Goal: Task Accomplishment & Management: Complete application form

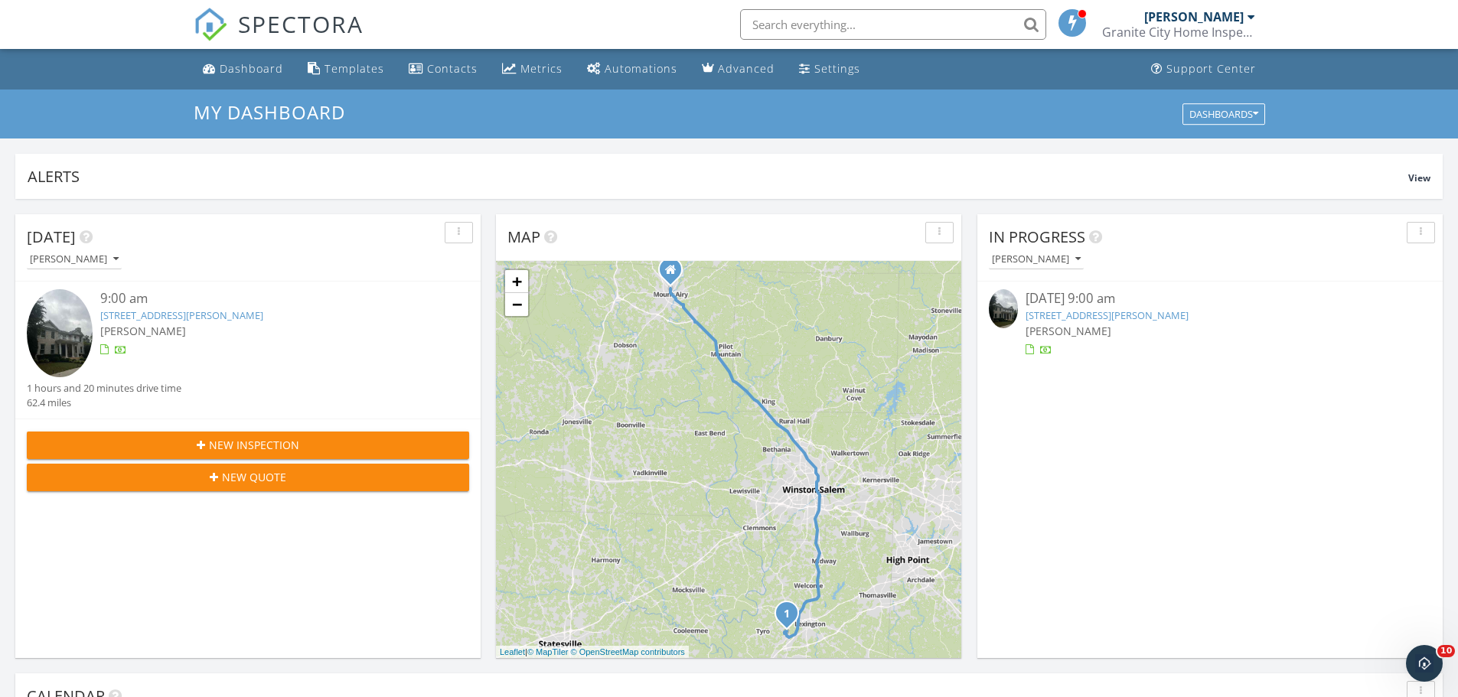
click at [1157, 317] on link "[STREET_ADDRESS][PERSON_NAME]" at bounding box center [1107, 315] width 163 height 14
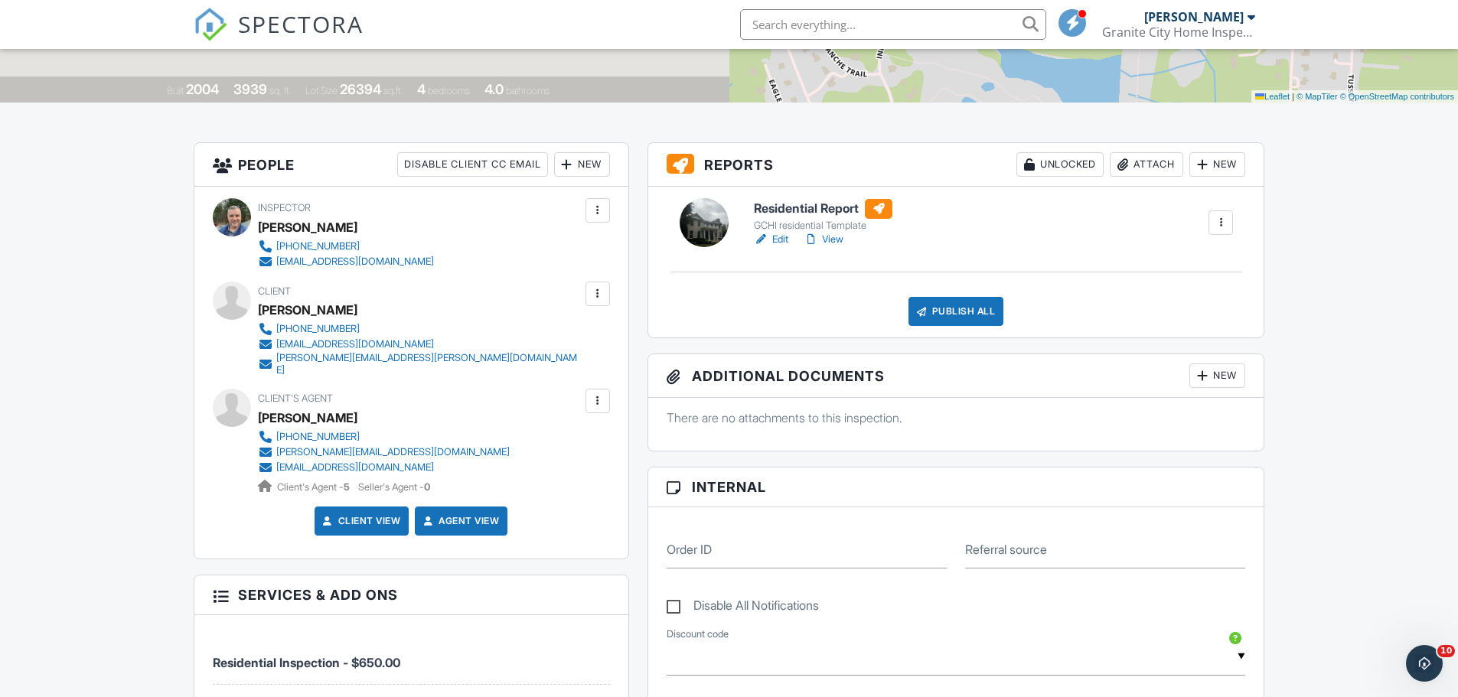
click at [834, 237] on link "View" at bounding box center [824, 239] width 40 height 15
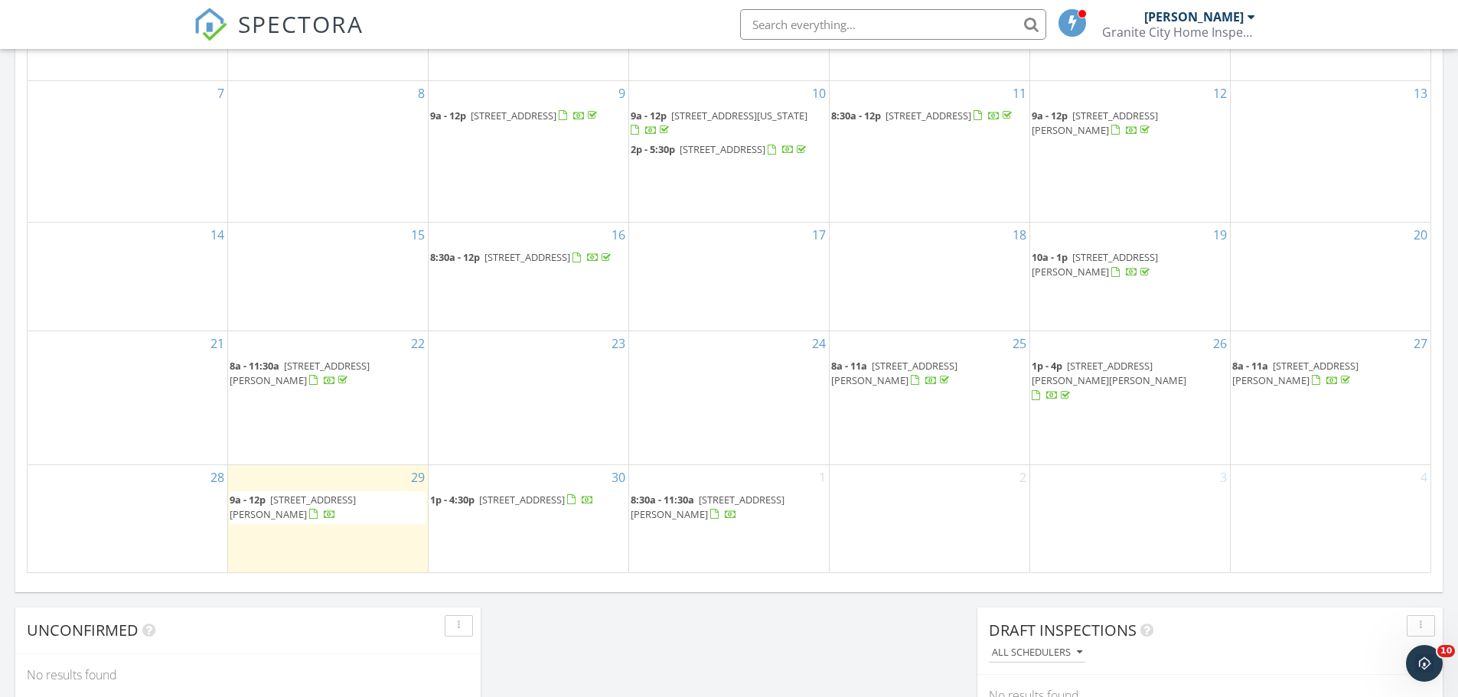
scroll to position [919, 0]
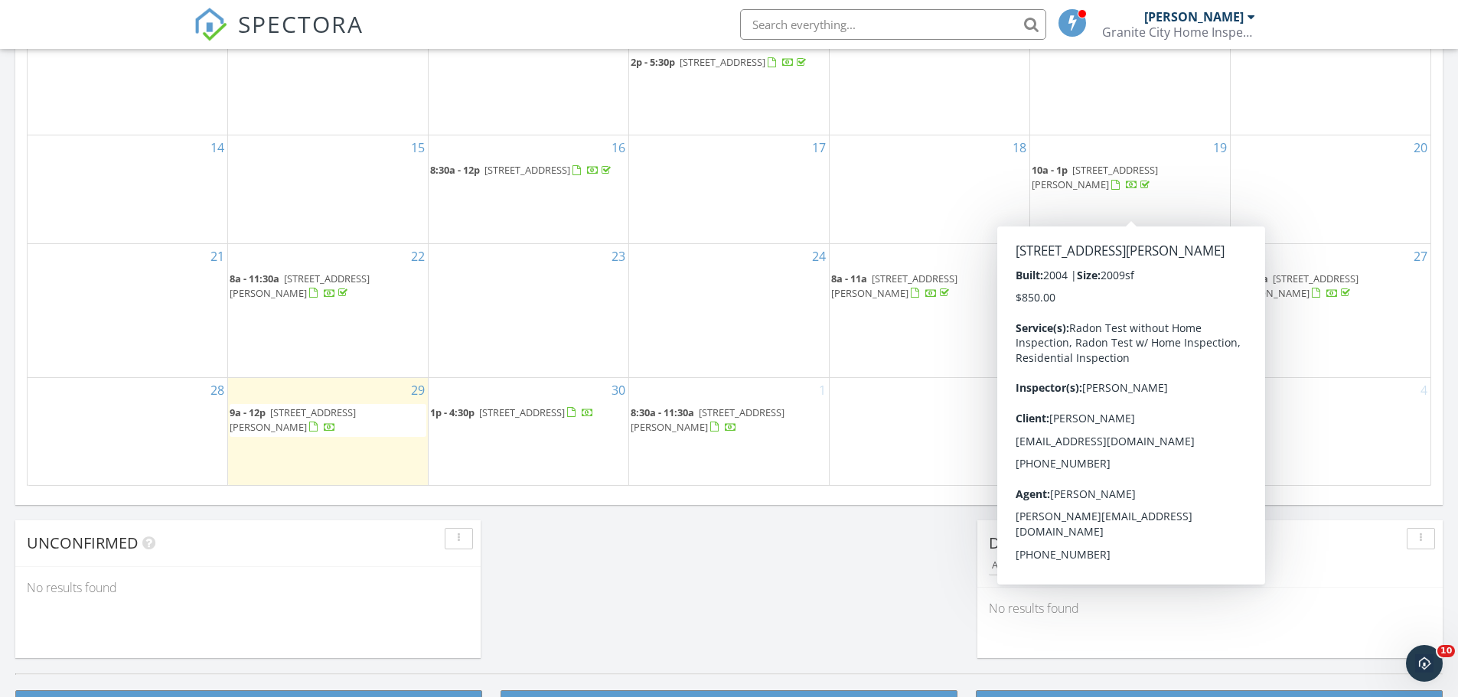
click at [1119, 191] on span "1208 Pebble Meadows Dr, Lewisville 27023" at bounding box center [1095, 177] width 126 height 28
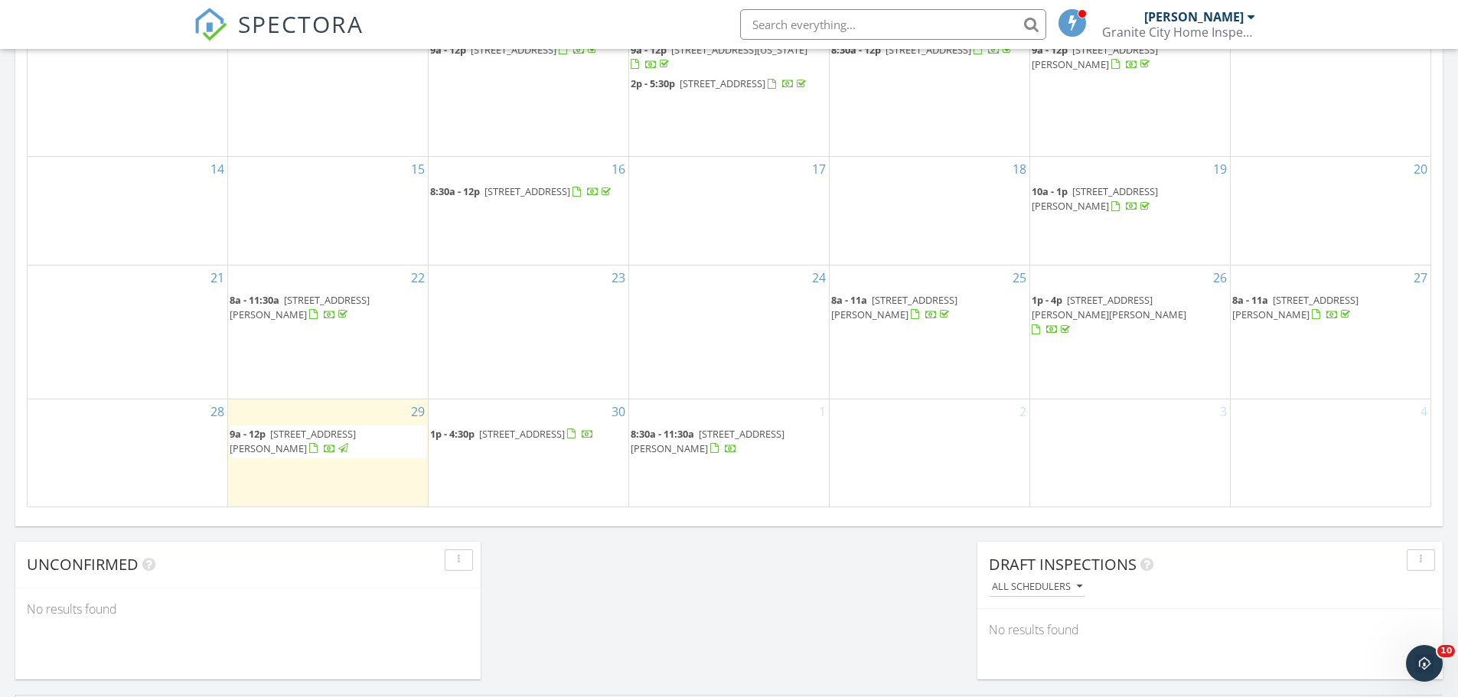
scroll to position [919, 0]
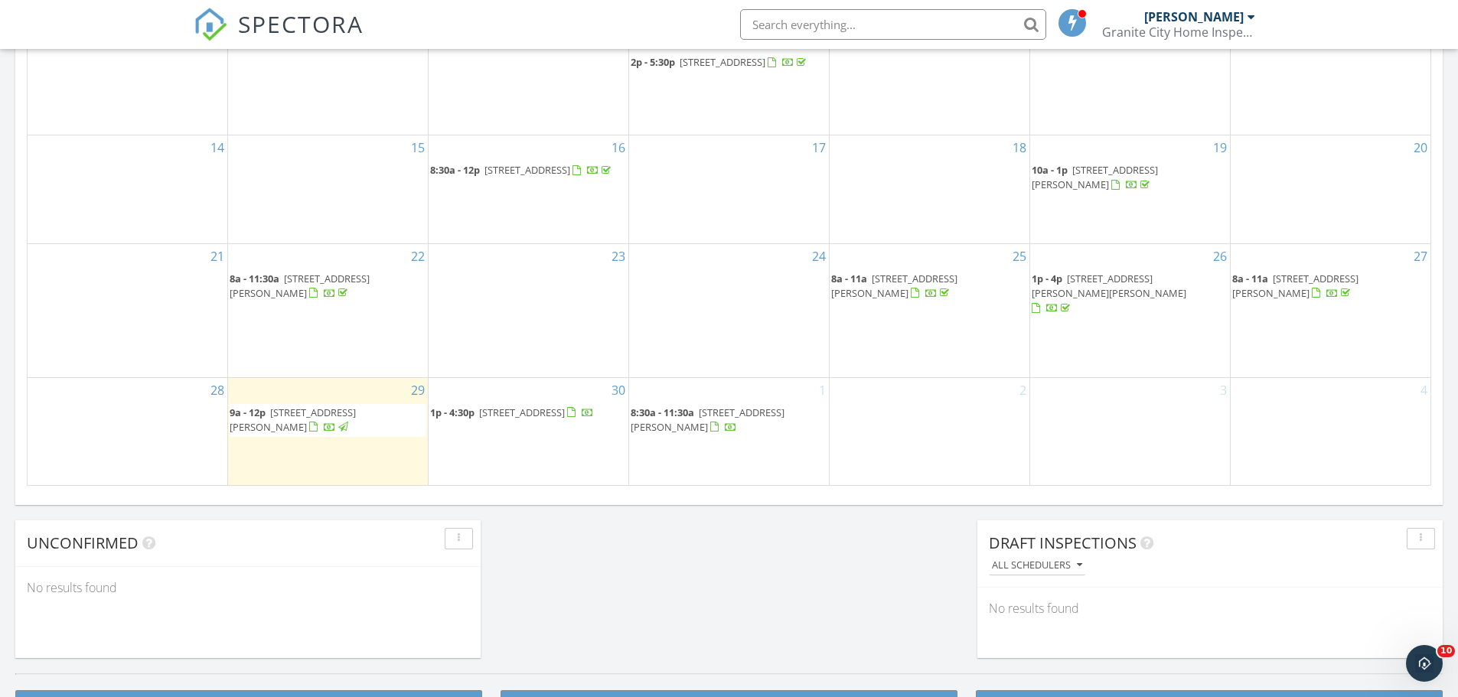
click at [1307, 300] on span "[STREET_ADDRESS][PERSON_NAME]" at bounding box center [1295, 286] width 126 height 28
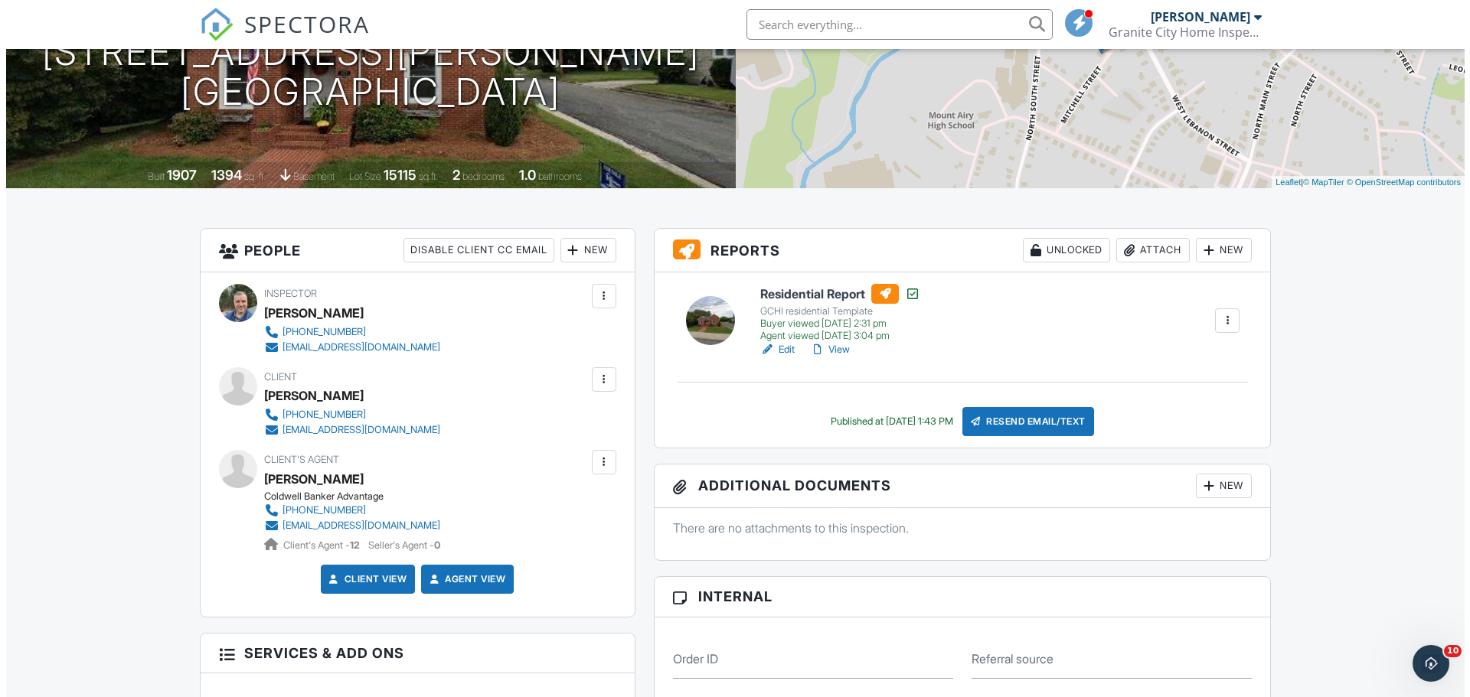
scroll to position [230, 0]
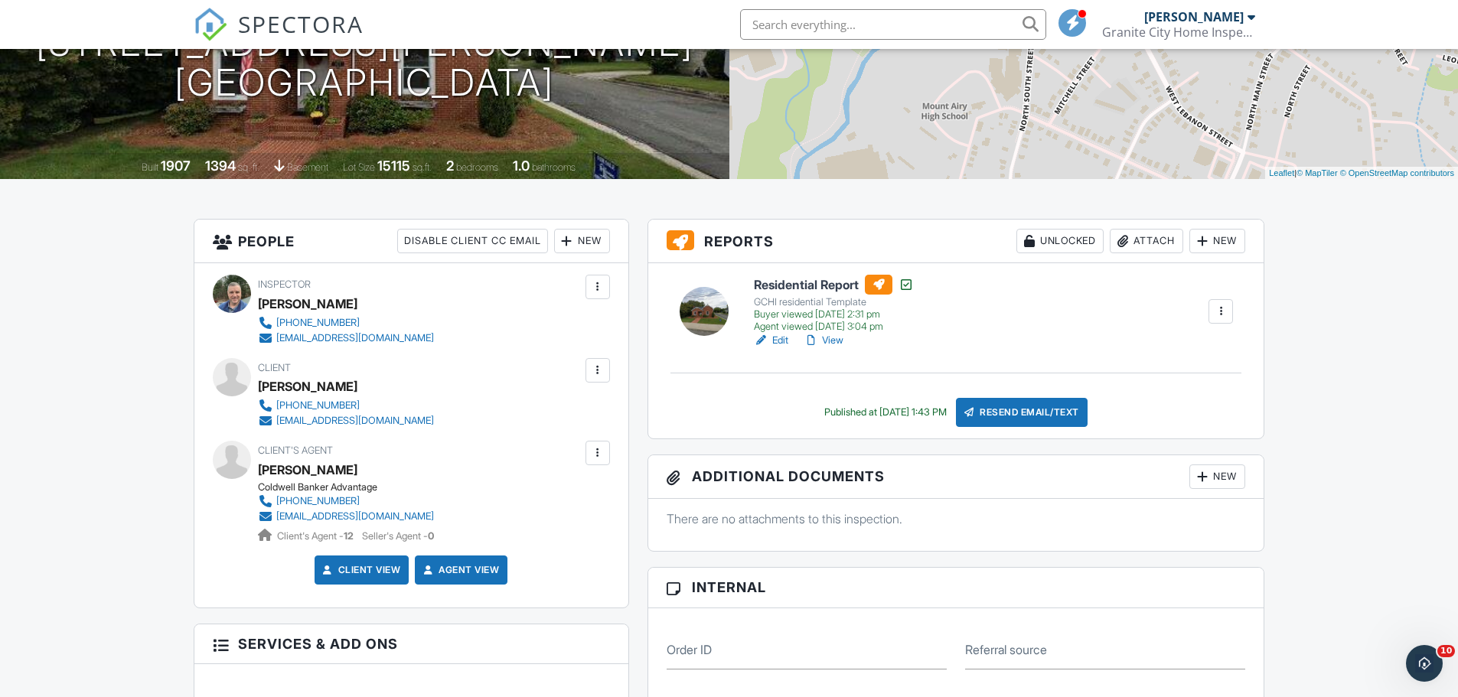
click at [1150, 239] on div "Attach" at bounding box center [1146, 241] width 73 height 24
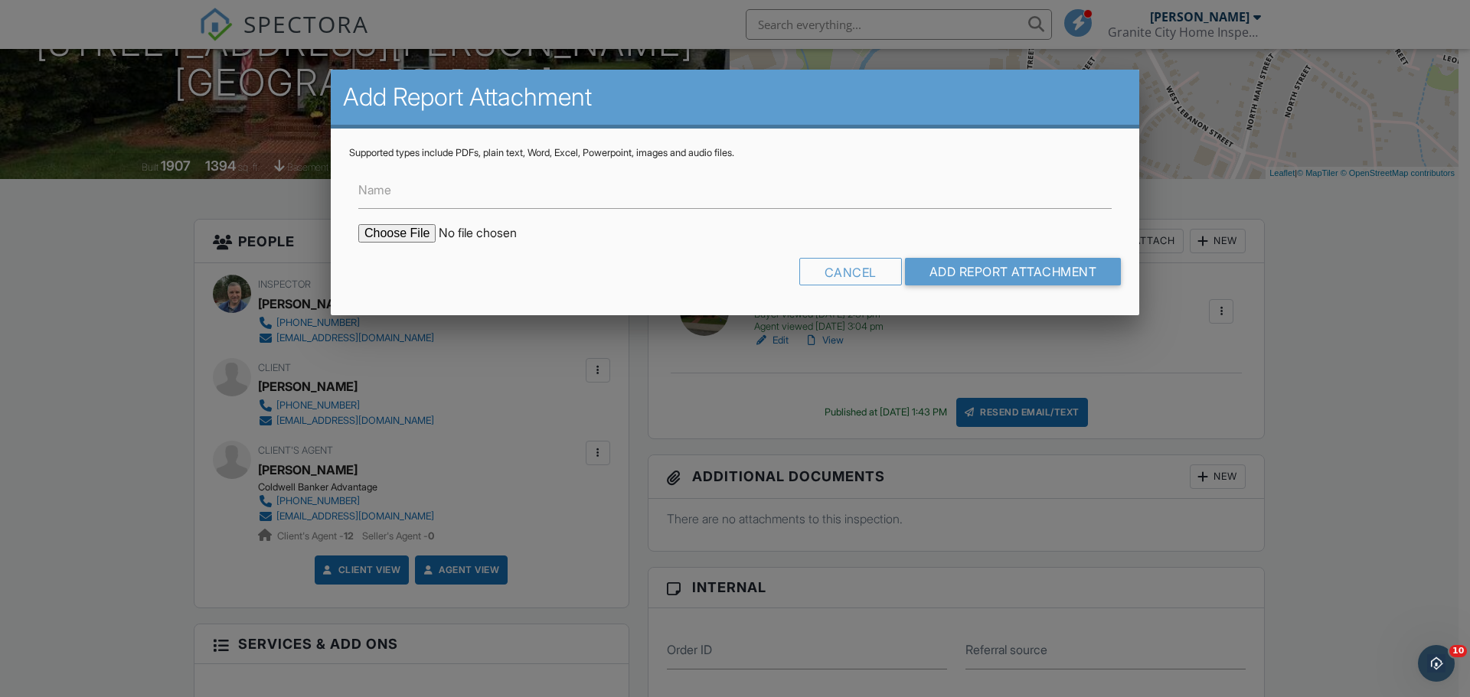
click at [396, 232] on input "file" at bounding box center [488, 233] width 260 height 18
type input "C:\fakepath\1125-Mitchell-St_RadonReport.pdf"
click at [1027, 270] on input "Add Report Attachment" at bounding box center [1013, 272] width 217 height 28
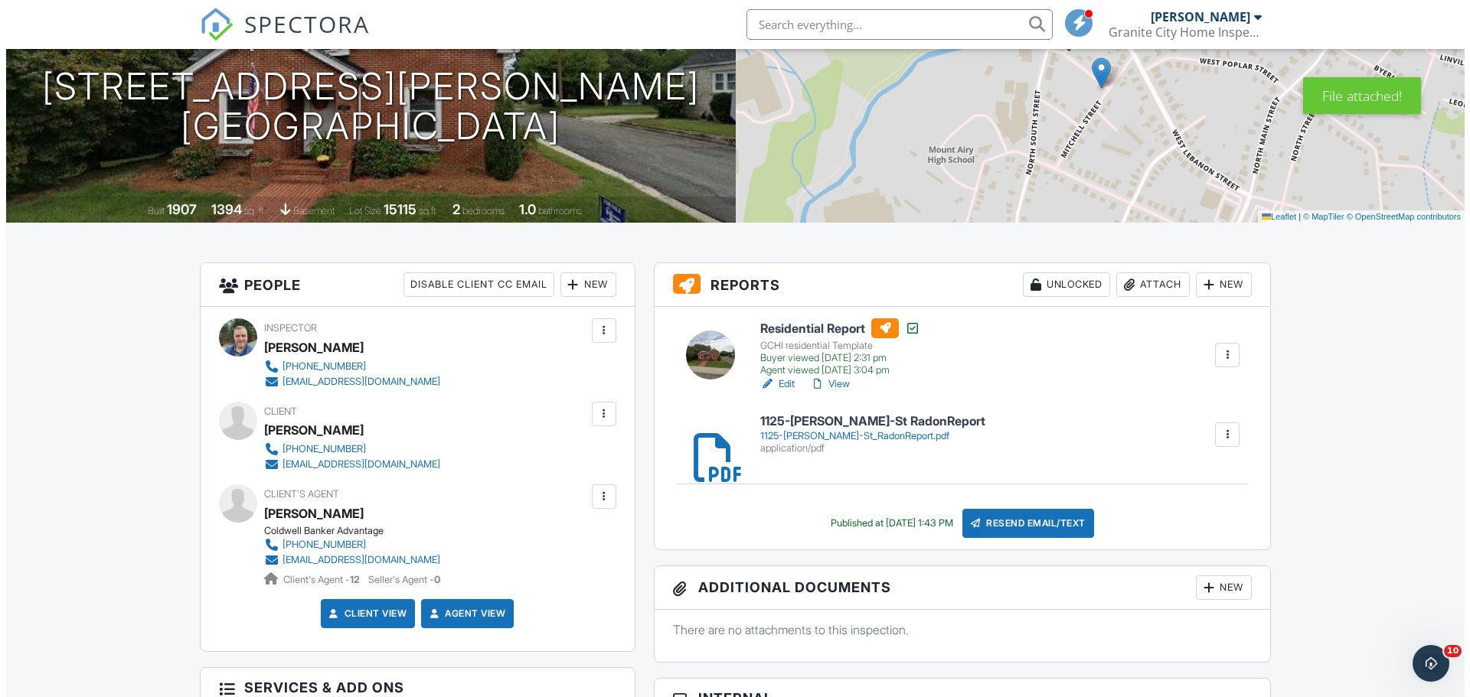
scroll to position [306, 0]
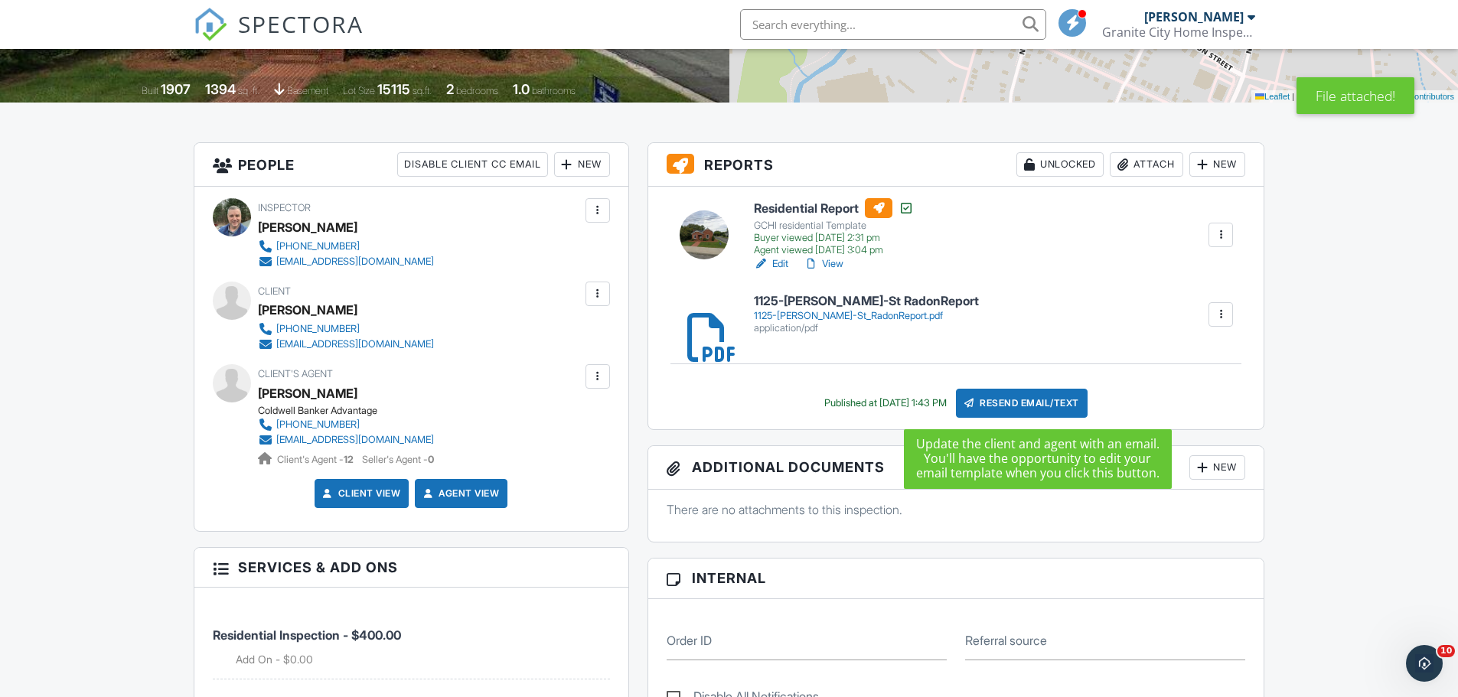
click at [1051, 401] on div "Resend Email/Text" at bounding box center [1022, 403] width 132 height 29
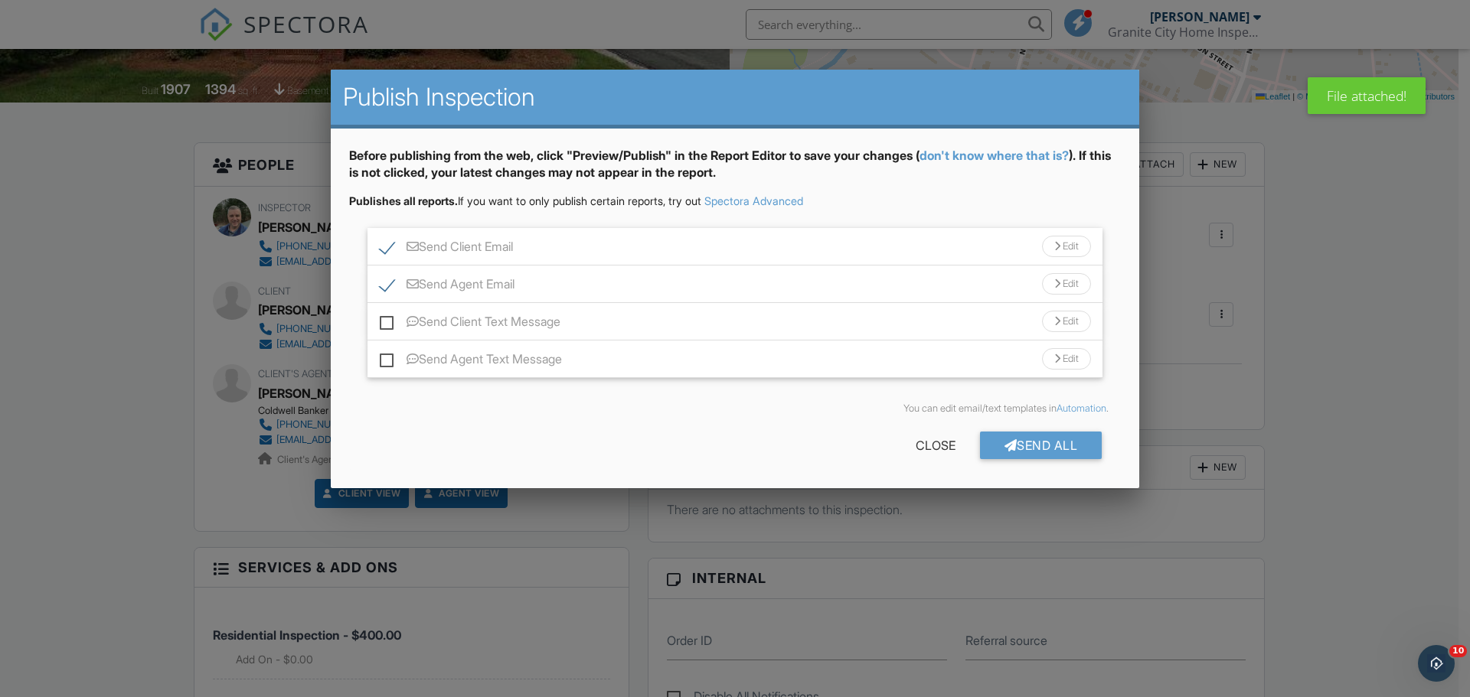
click at [383, 312] on input "Send Client Text Message" at bounding box center [385, 314] width 10 height 10
checkbox input "true"
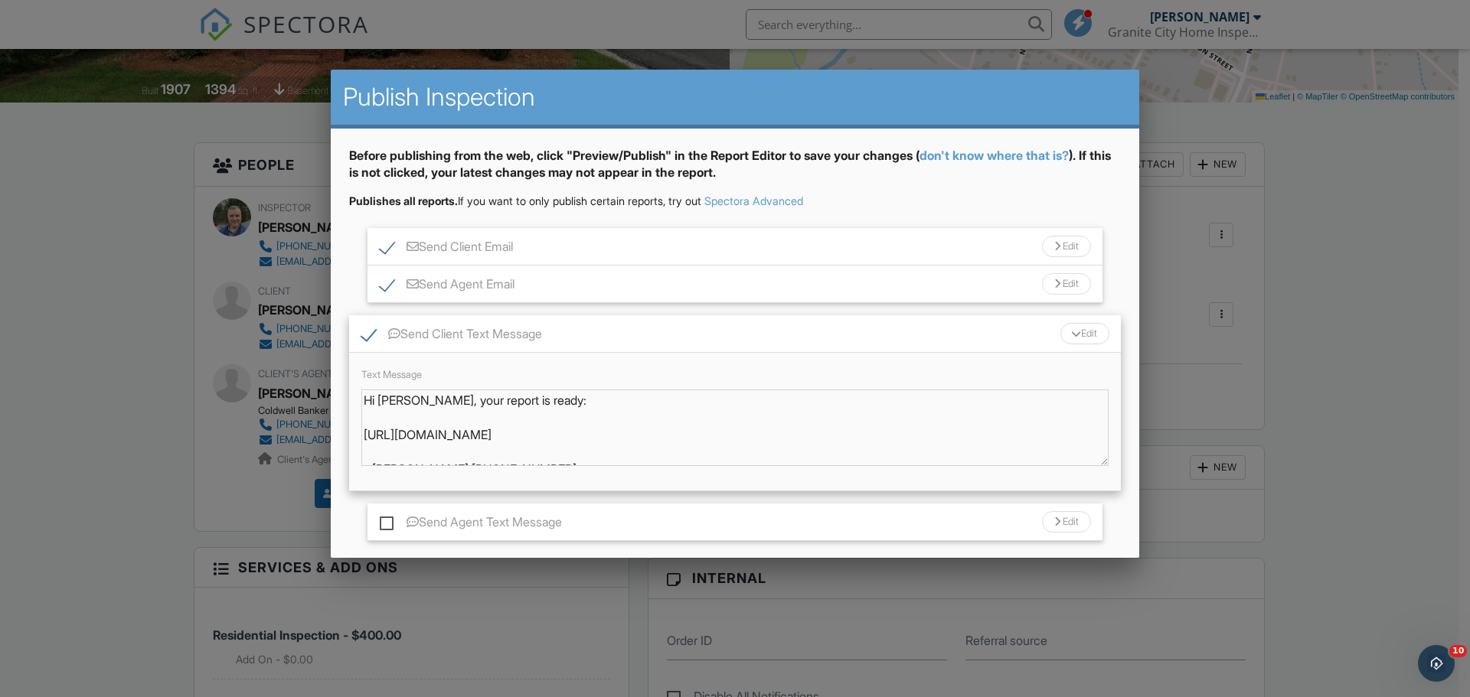
drag, startPoint x: 93, startPoint y: 371, endPoint x: 103, endPoint y: 374, distance: 10.2
click at [97, 371] on div at bounding box center [735, 359] width 1470 height 872
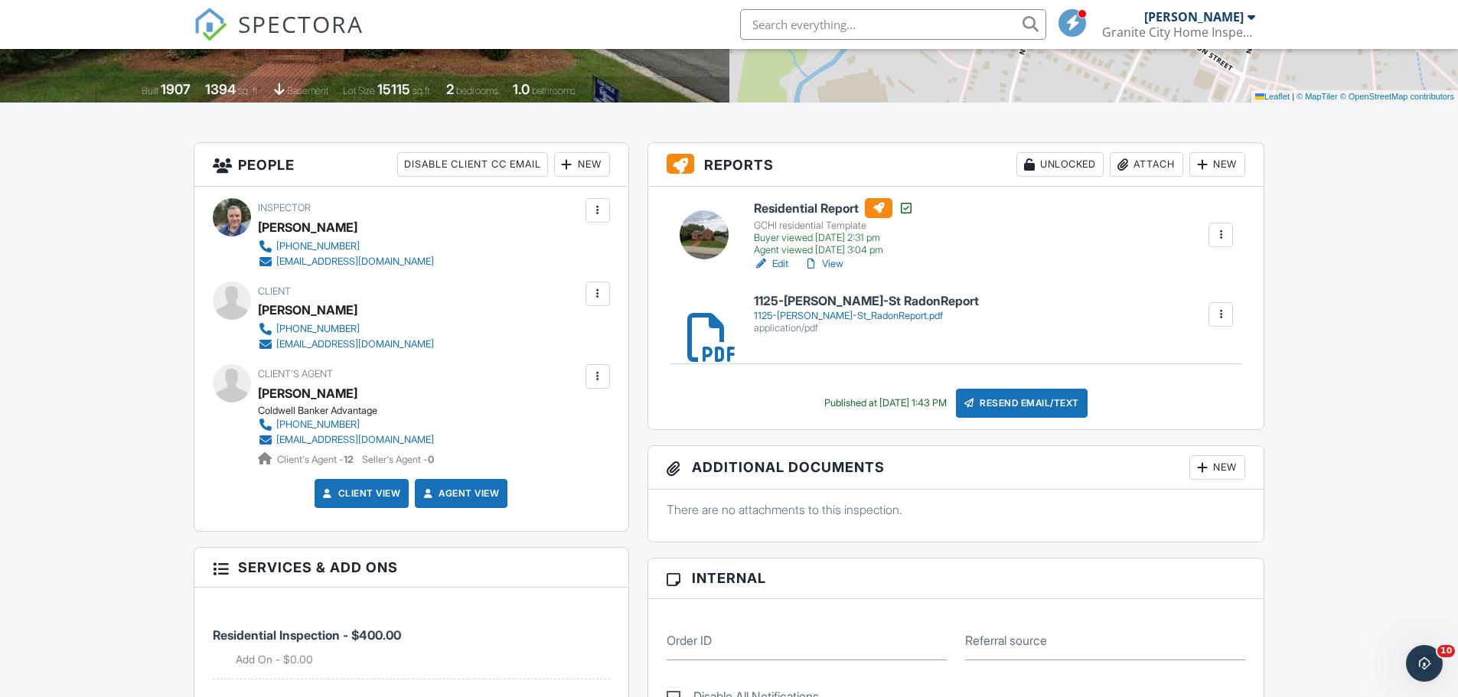
click at [1147, 162] on div "Attach" at bounding box center [1146, 164] width 73 height 24
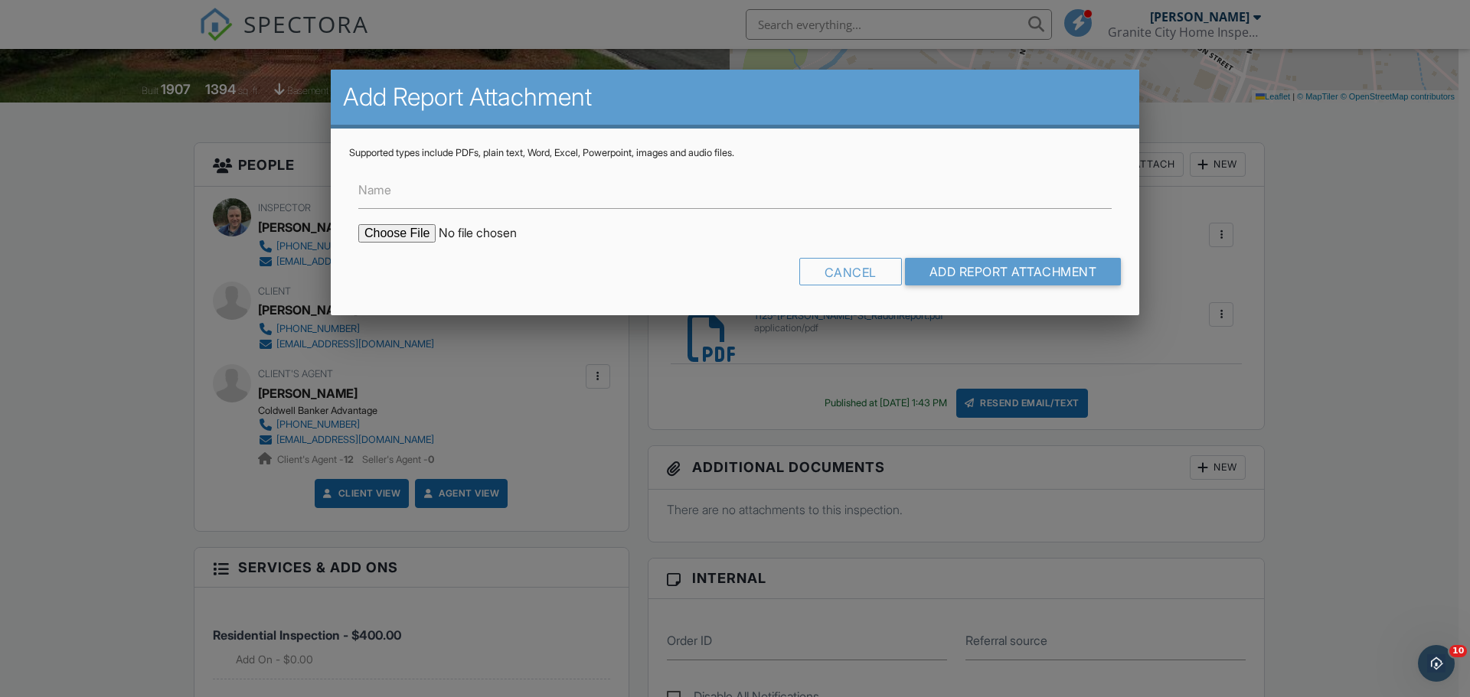
click at [416, 237] on input "file" at bounding box center [488, 233] width 260 height 18
click at [842, 273] on div "Cancel" at bounding box center [850, 272] width 103 height 28
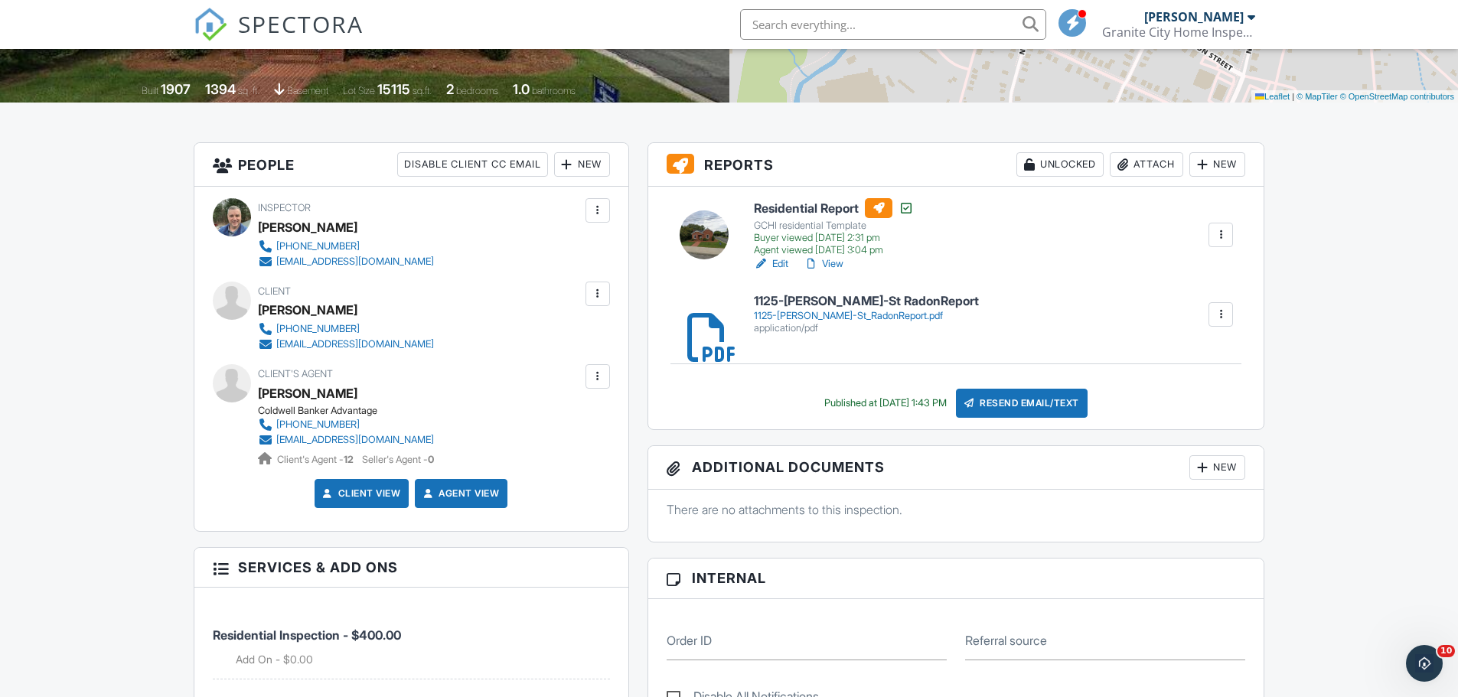
click at [1030, 401] on div "Resend Email/Text" at bounding box center [1022, 403] width 132 height 29
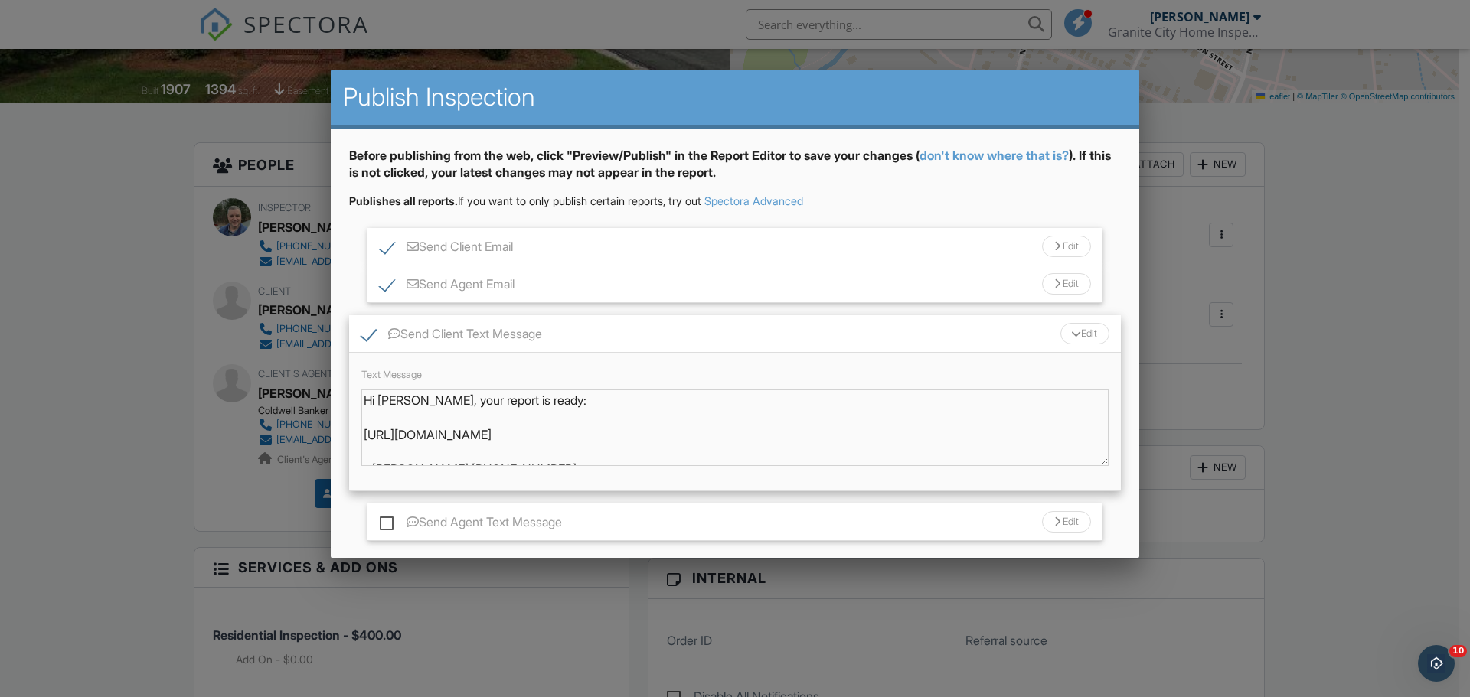
click at [930, 365] on div "Text Message Hi Austin, your report is ready: https://app.spectora.com/u/KVpUWN…" at bounding box center [735, 422] width 772 height 139
click at [387, 526] on label "Send Agent Text Message" at bounding box center [471, 524] width 182 height 19
click at [387, 520] on input "Send Agent Text Message" at bounding box center [385, 515] width 10 height 10
checkbox input "true"
click at [373, 469] on div "Text Message Hi Austin, your report is ready: https://app.spectora.com/u/KVpUWN…" at bounding box center [735, 422] width 772 height 139
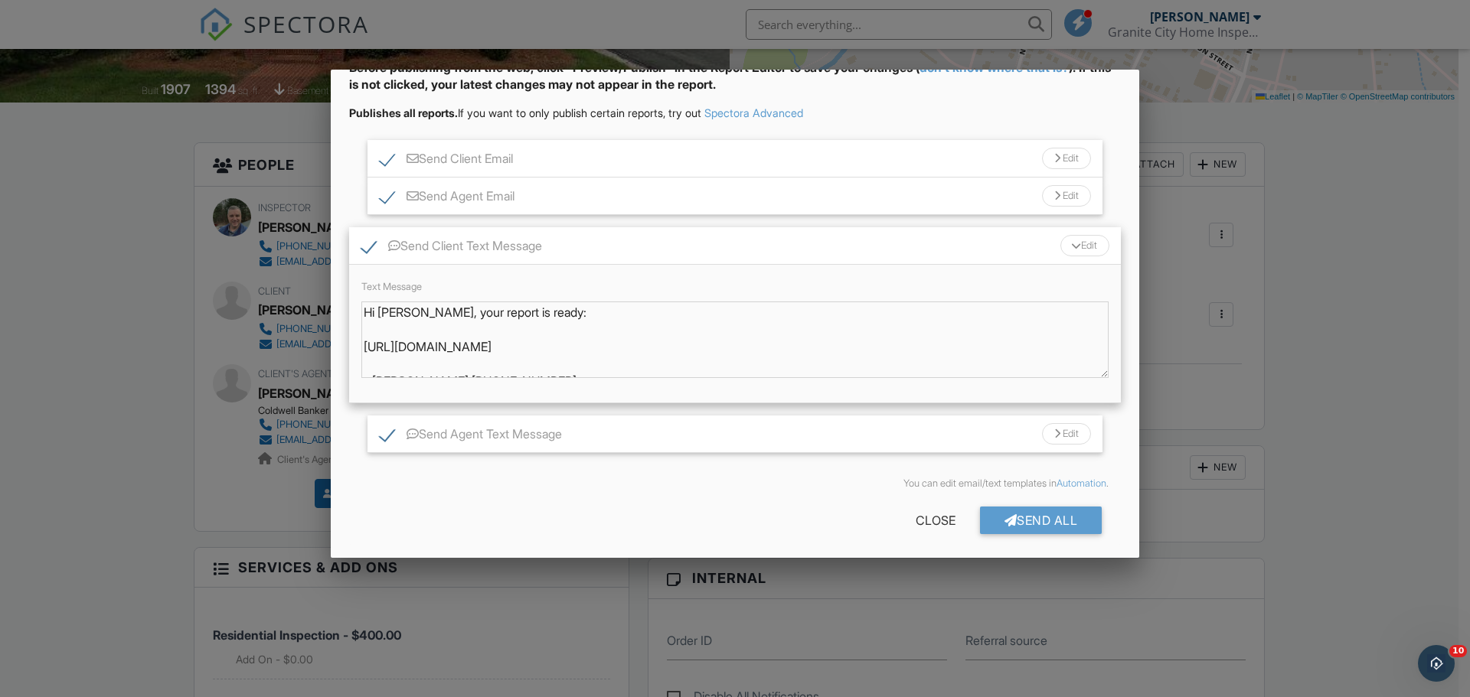
scroll to position [93, 0]
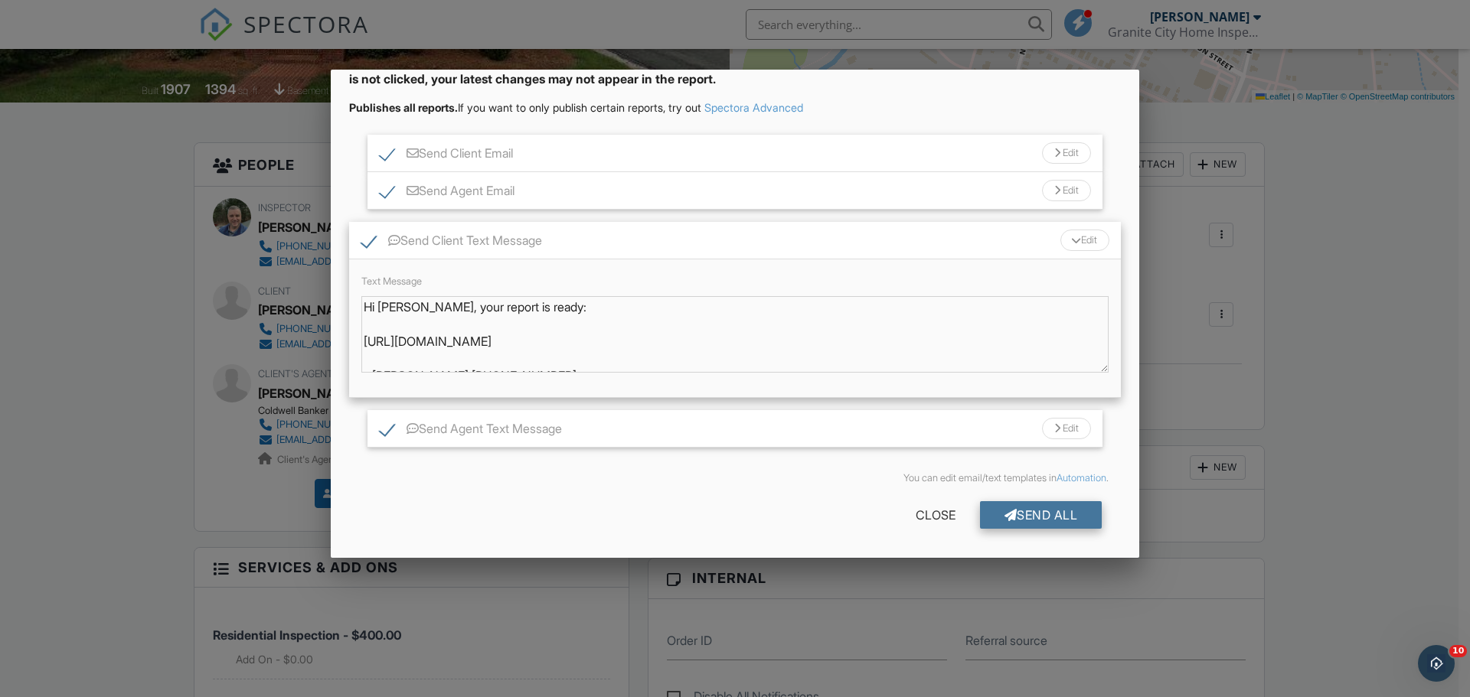
click at [1049, 515] on div "Send All" at bounding box center [1041, 515] width 122 height 28
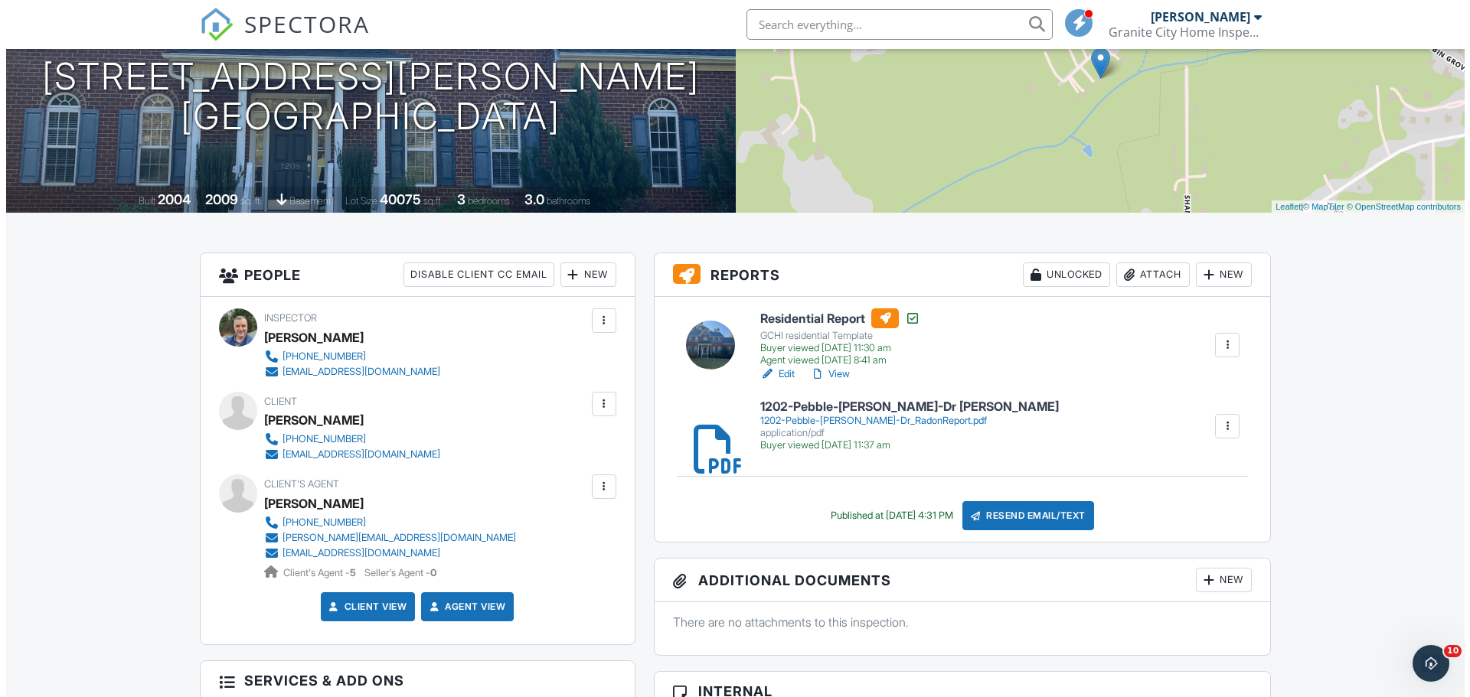
scroll to position [306, 0]
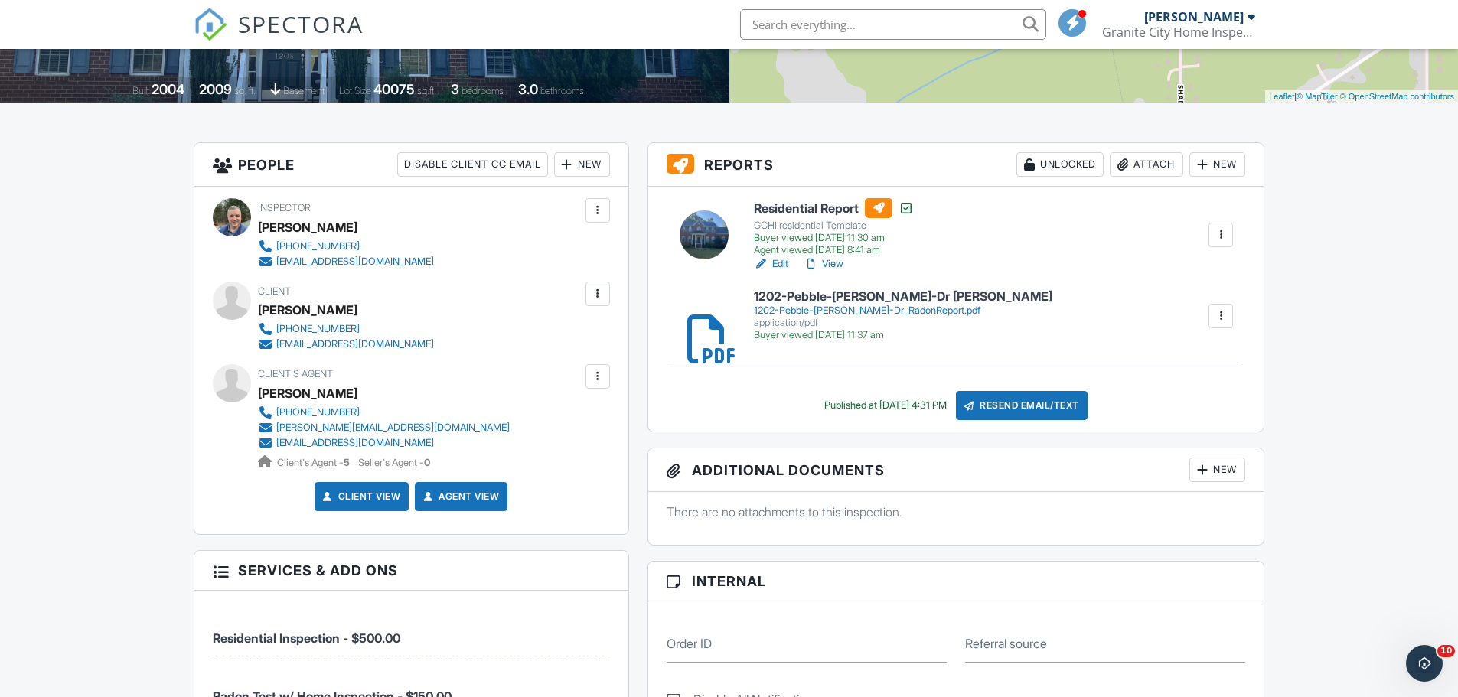
click at [1145, 163] on div "Attach" at bounding box center [1146, 164] width 73 height 24
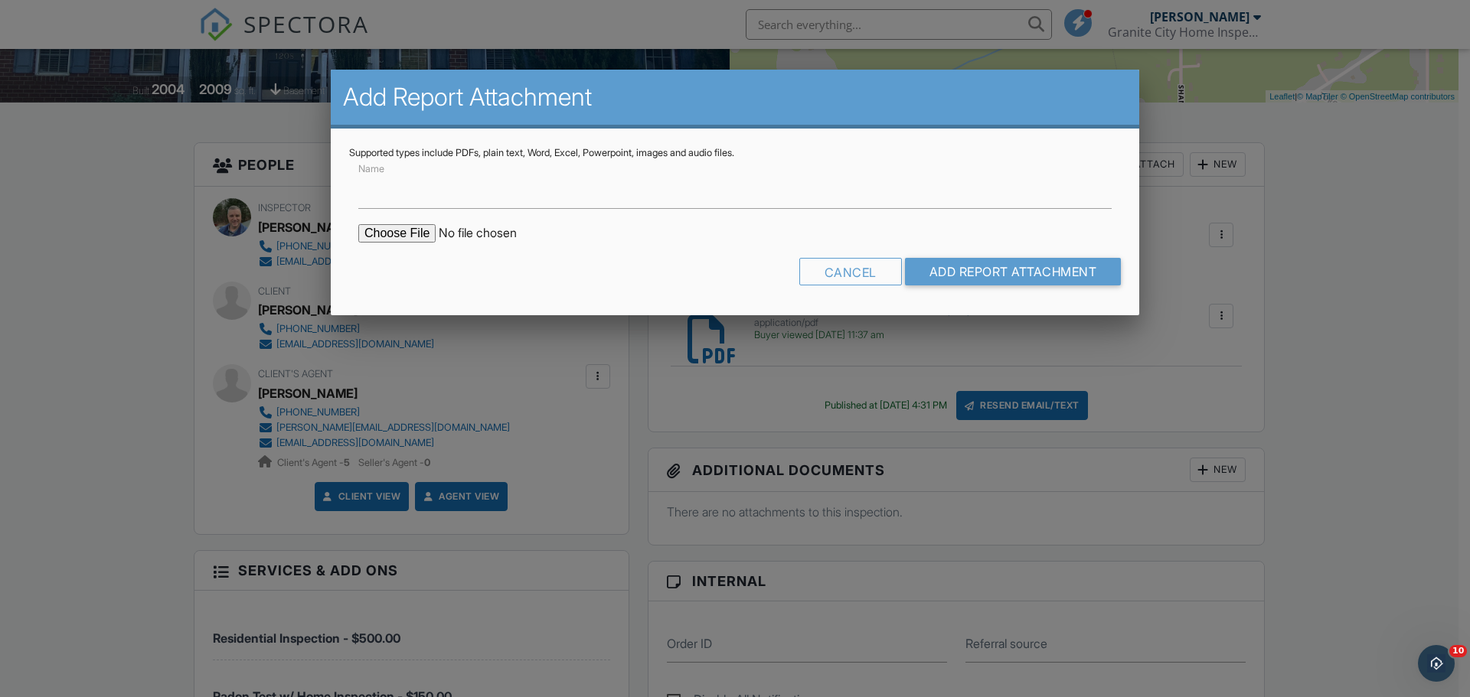
click at [380, 234] on input "file" at bounding box center [488, 233] width 260 height 18
type input "C:\fakepath\1202-Pebble-Meadows-Dr_RadonReport.pdf"
click at [1006, 268] on input "Add Report Attachment" at bounding box center [1013, 272] width 217 height 28
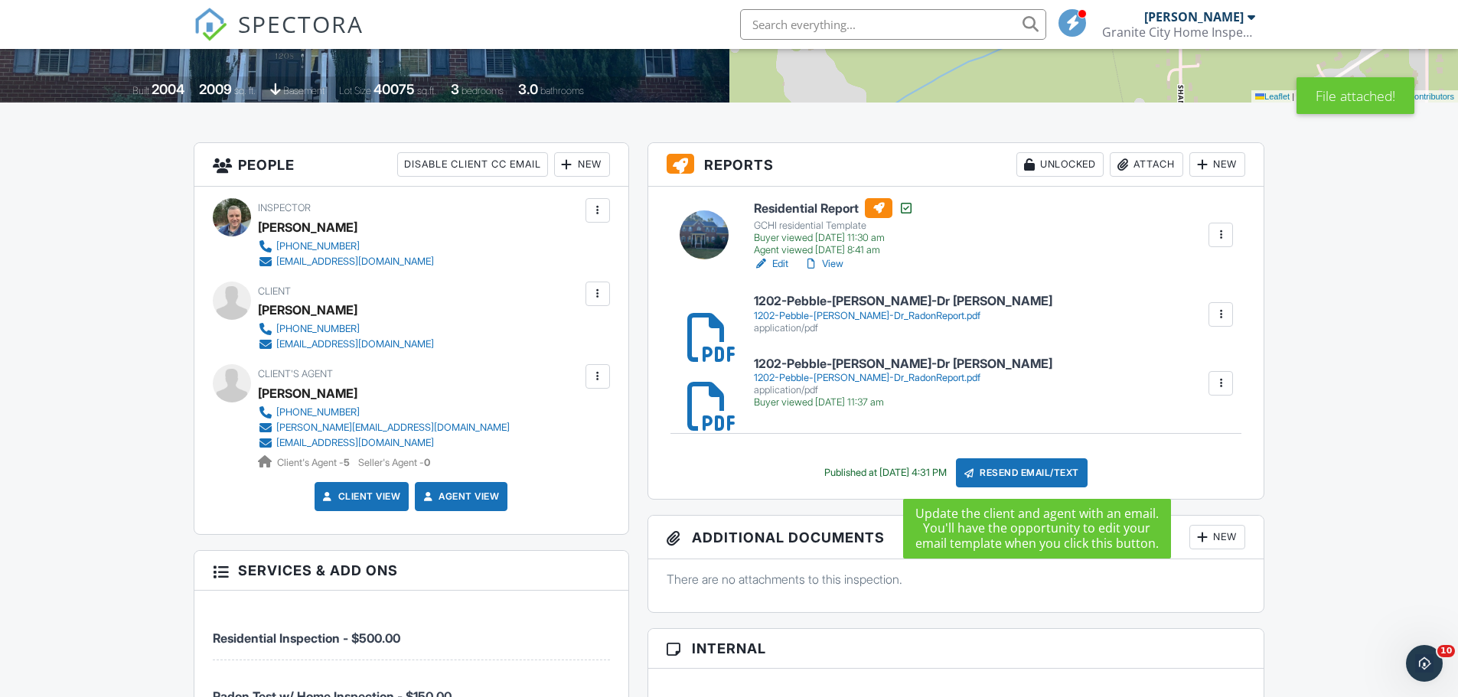
click at [1052, 475] on div "Resend Email/Text" at bounding box center [1022, 473] width 132 height 29
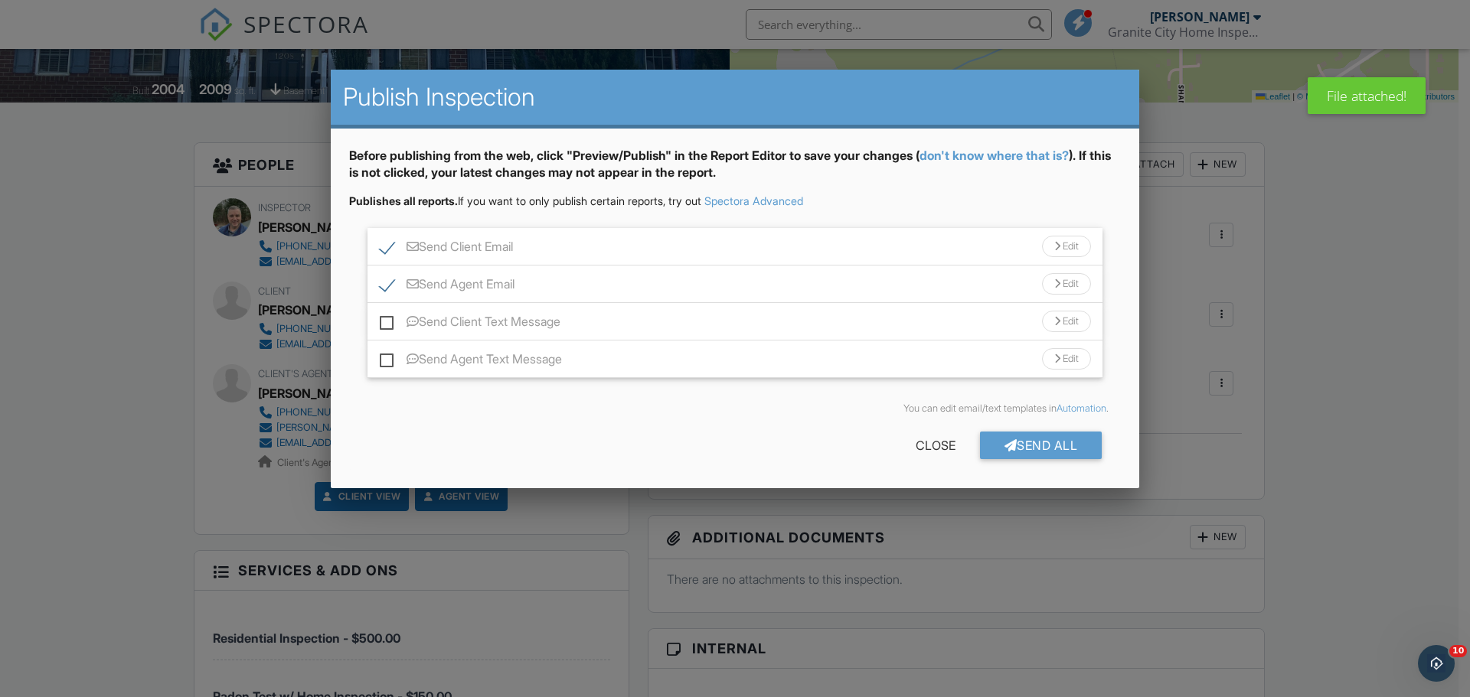
click at [385, 324] on label "Send Client Text Message" at bounding box center [470, 324] width 181 height 19
click at [385, 319] on input "Send Client Text Message" at bounding box center [385, 314] width 10 height 10
checkbox input "true"
click at [385, 353] on label "Send Agent Text Message" at bounding box center [471, 361] width 182 height 19
click at [385, 353] on input "Send Agent Text Message" at bounding box center [385, 352] width 10 height 10
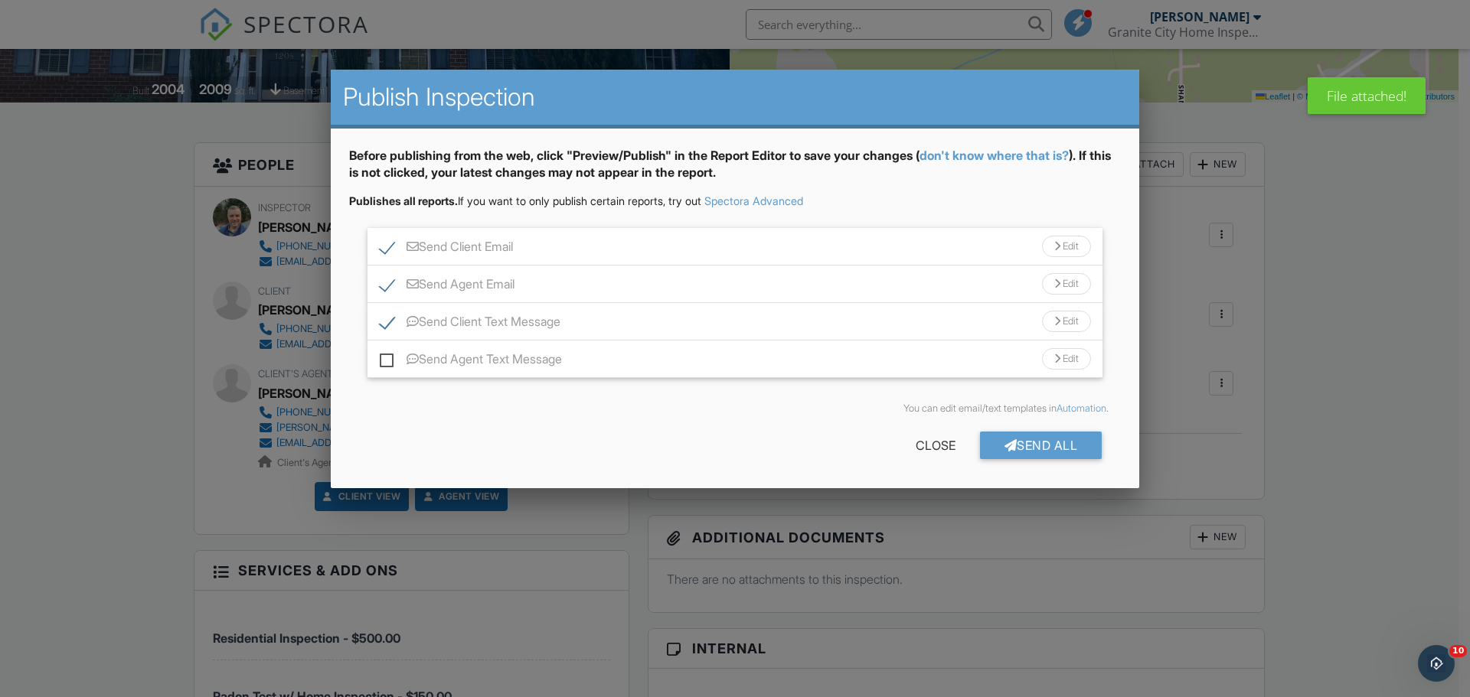
checkbox input "true"
click at [1004, 443] on div at bounding box center [1010, 445] width 13 height 12
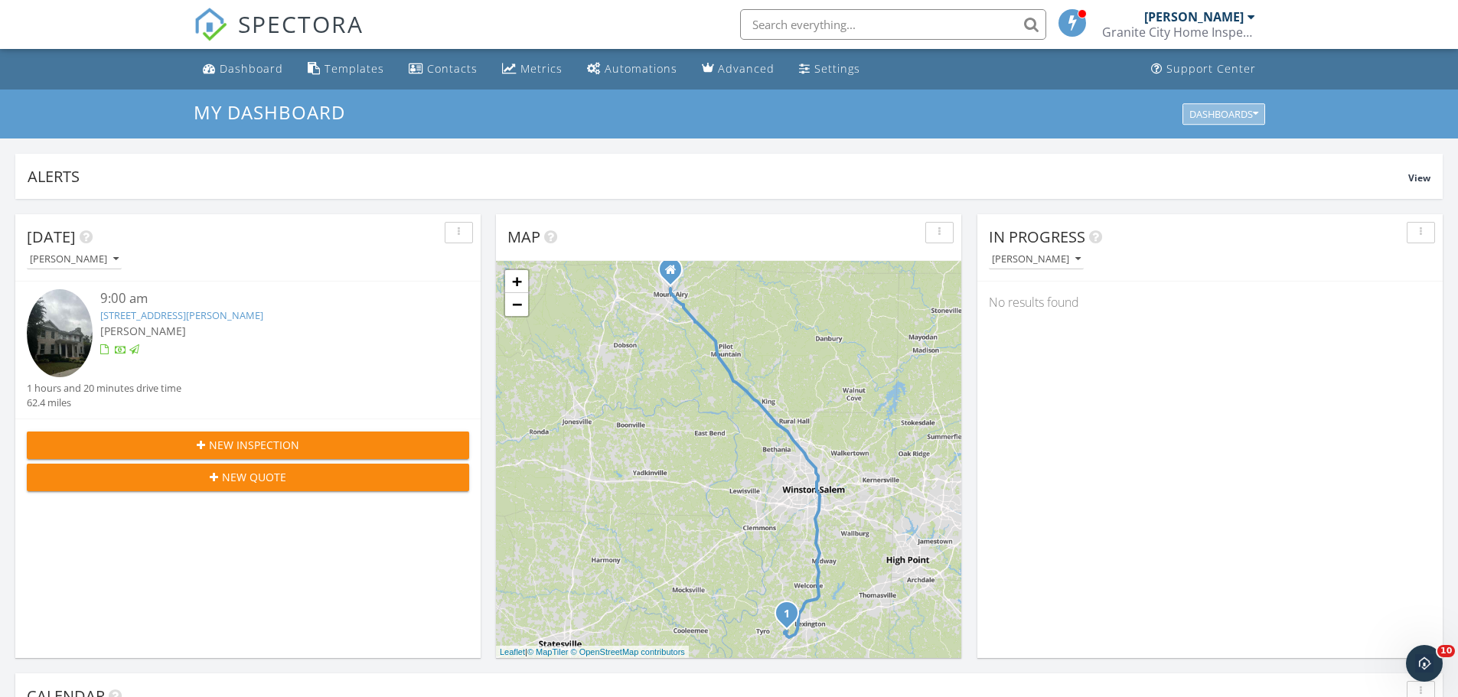
click at [1226, 113] on div "Dashboards" at bounding box center [1224, 114] width 69 height 11
click at [1222, 151] on span "My Dashboard" at bounding box center [1231, 149] width 85 height 17
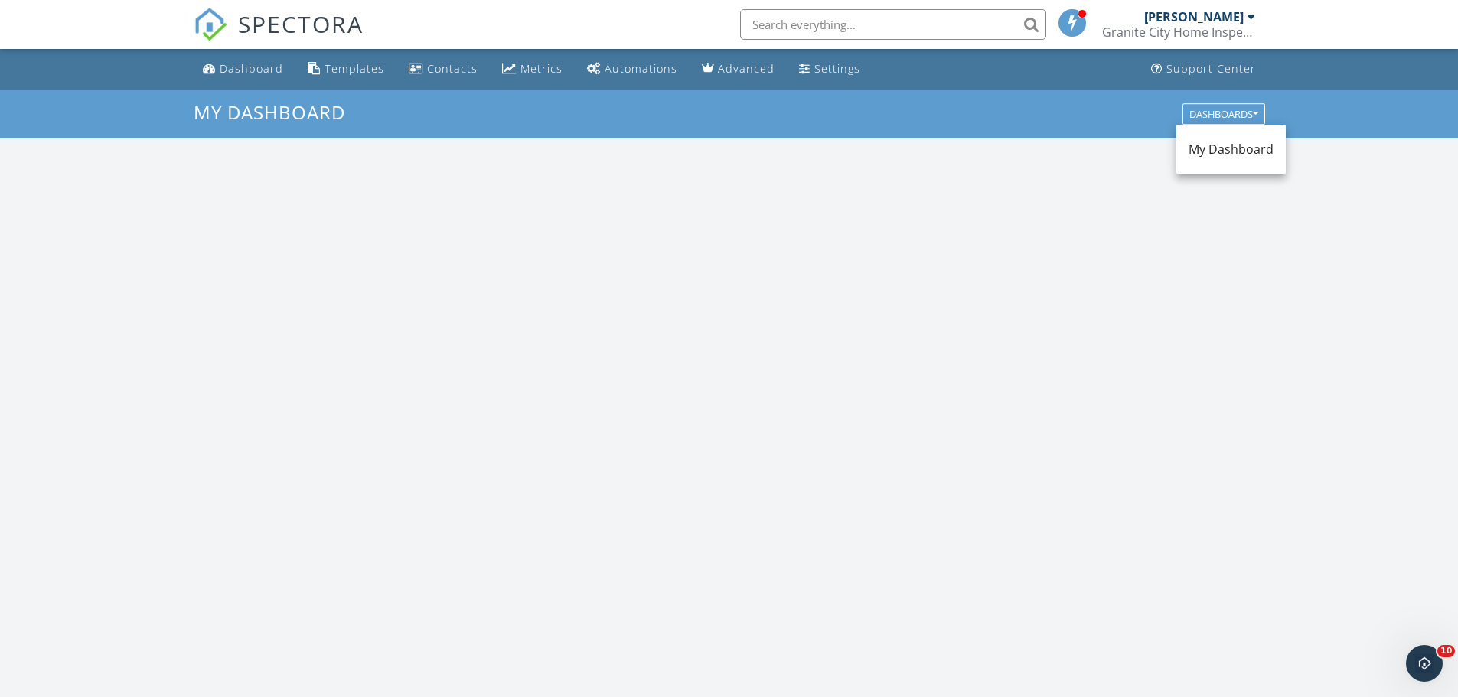
scroll to position [1417, 1482]
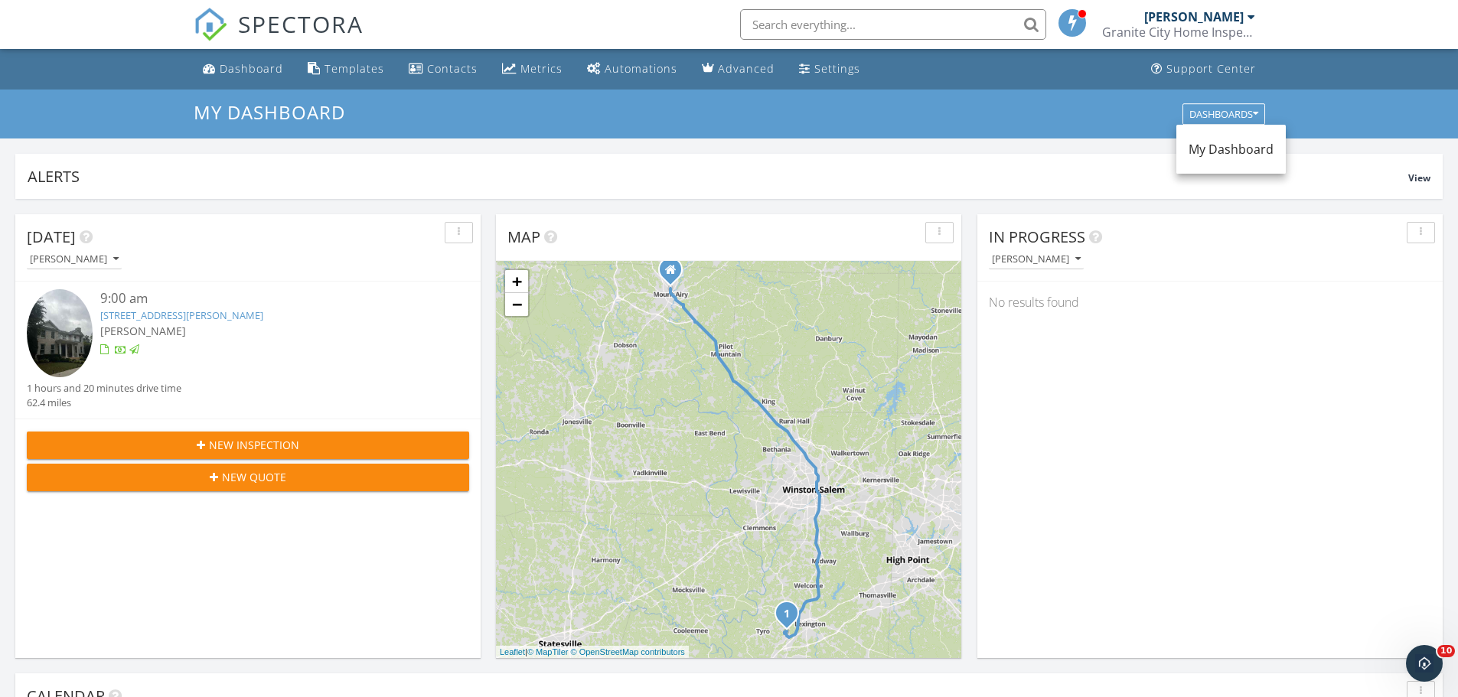
click at [1417, 229] on div "button" at bounding box center [1421, 232] width 15 height 11
click at [1415, 269] on div "Refresh" at bounding box center [1406, 268] width 55 height 18
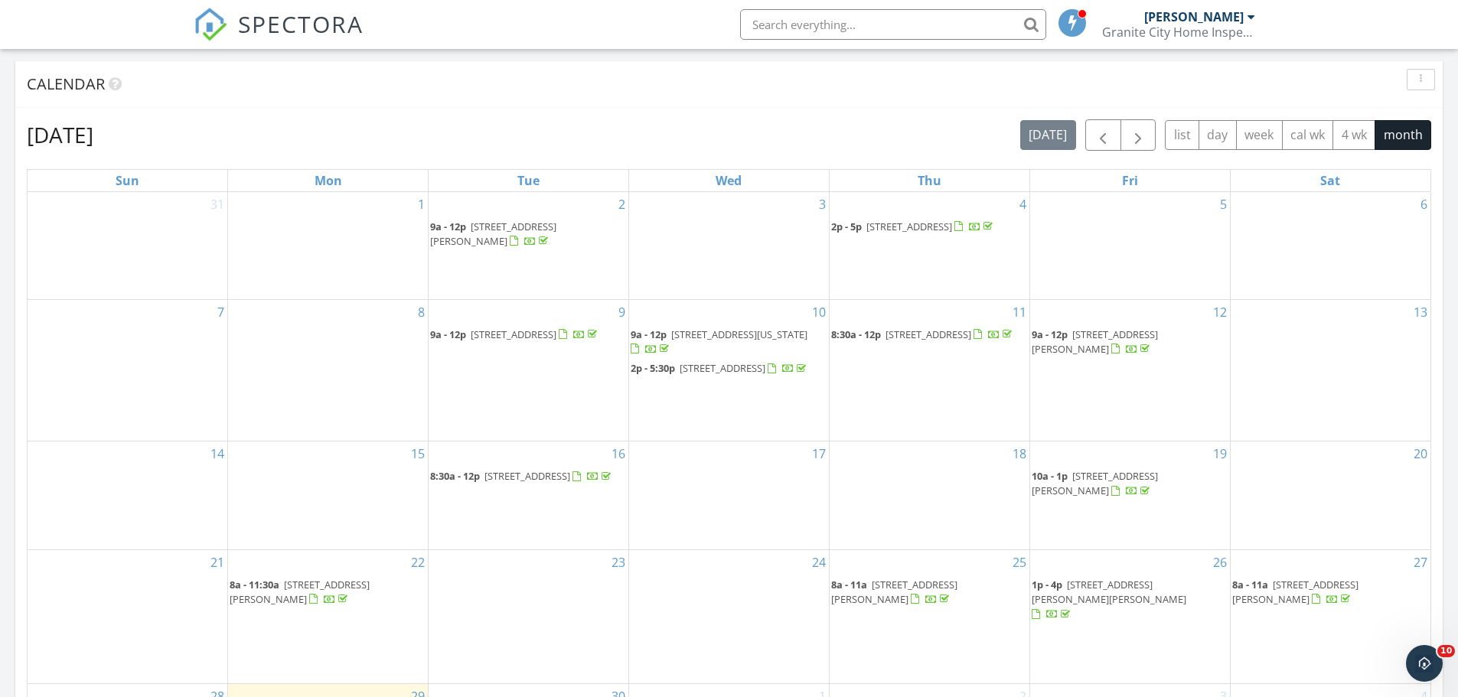
scroll to position [919, 0]
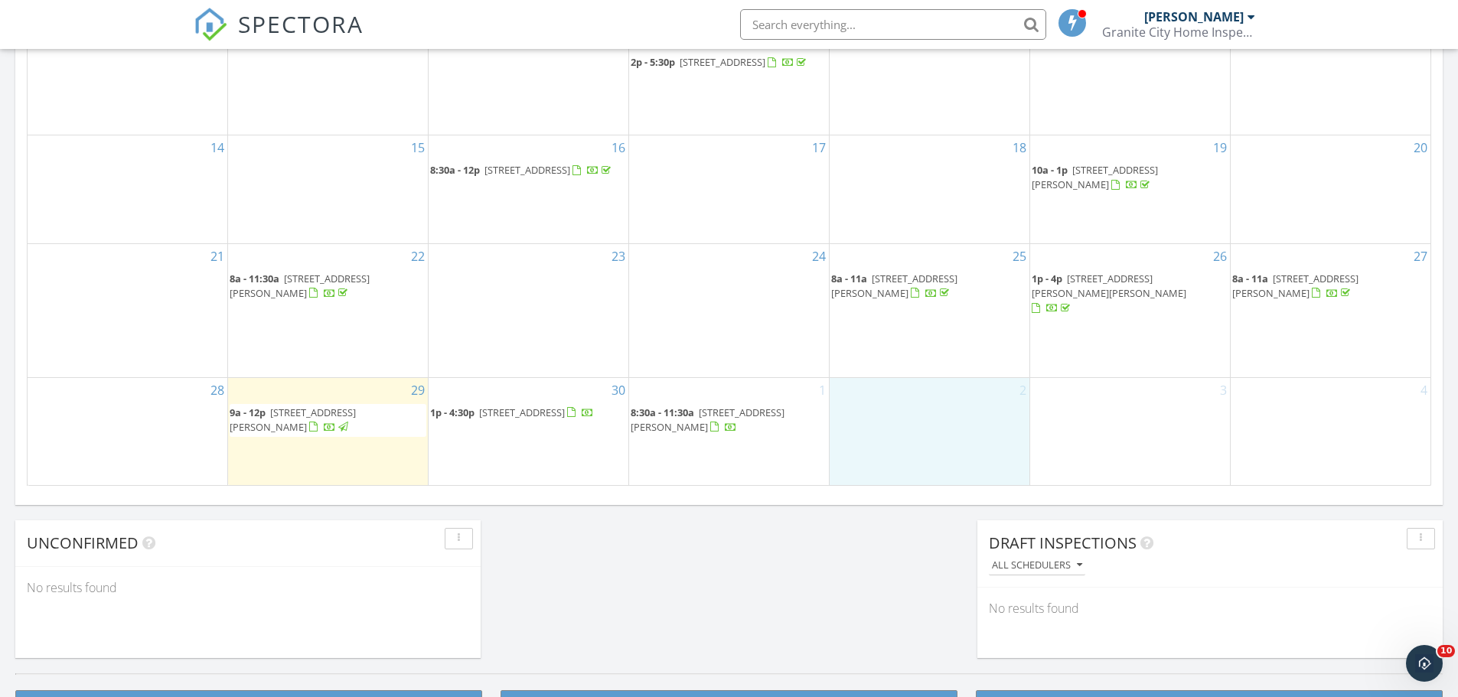
click at [986, 423] on div "2" at bounding box center [930, 431] width 200 height 107
click at [937, 357] on link "Inspection" at bounding box center [928, 359] width 79 height 24
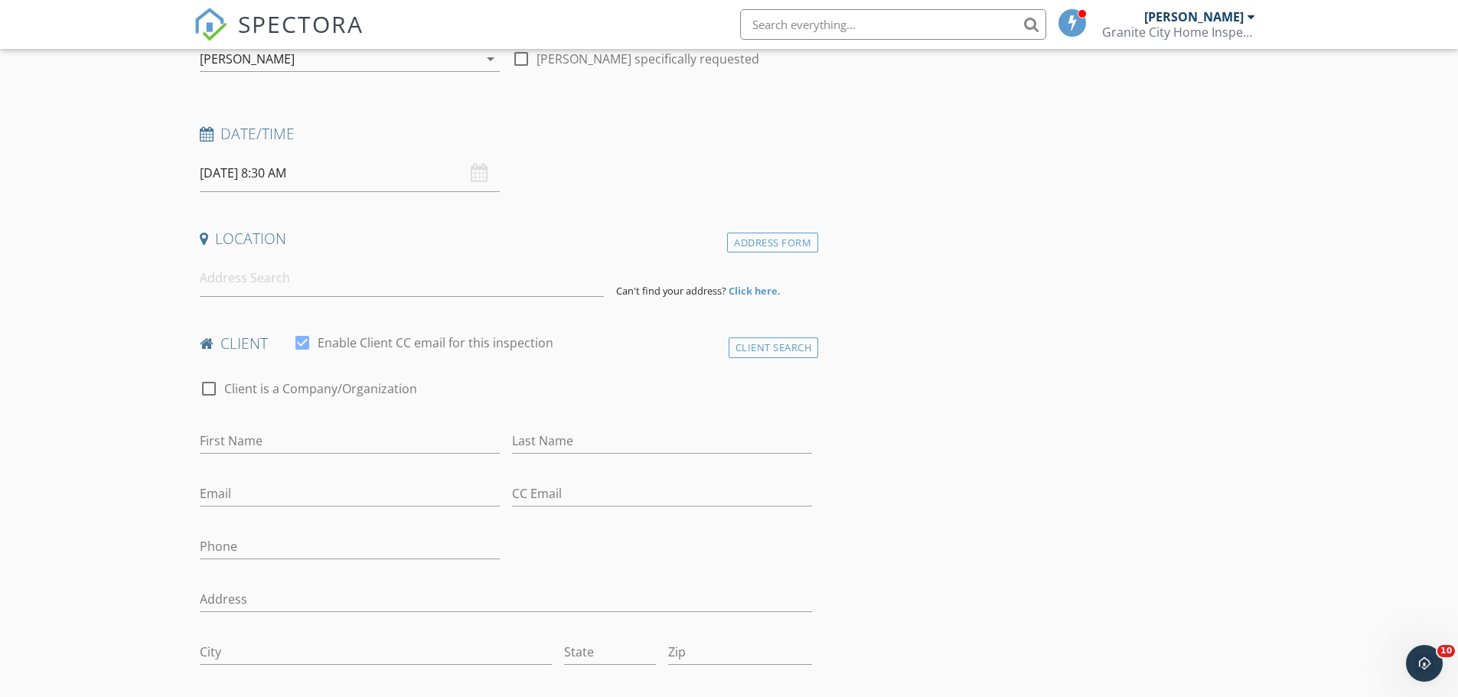
scroll to position [230, 0]
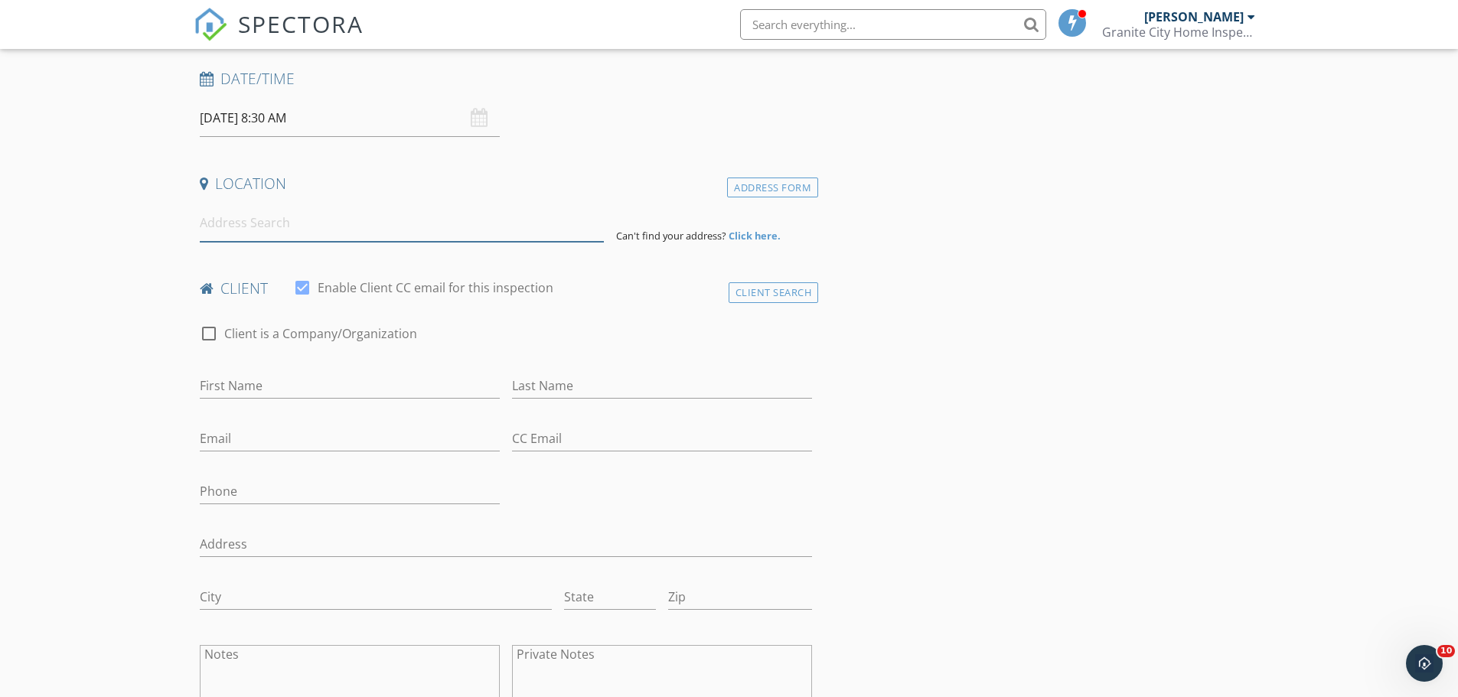
click at [229, 226] on input at bounding box center [402, 223] width 404 height 38
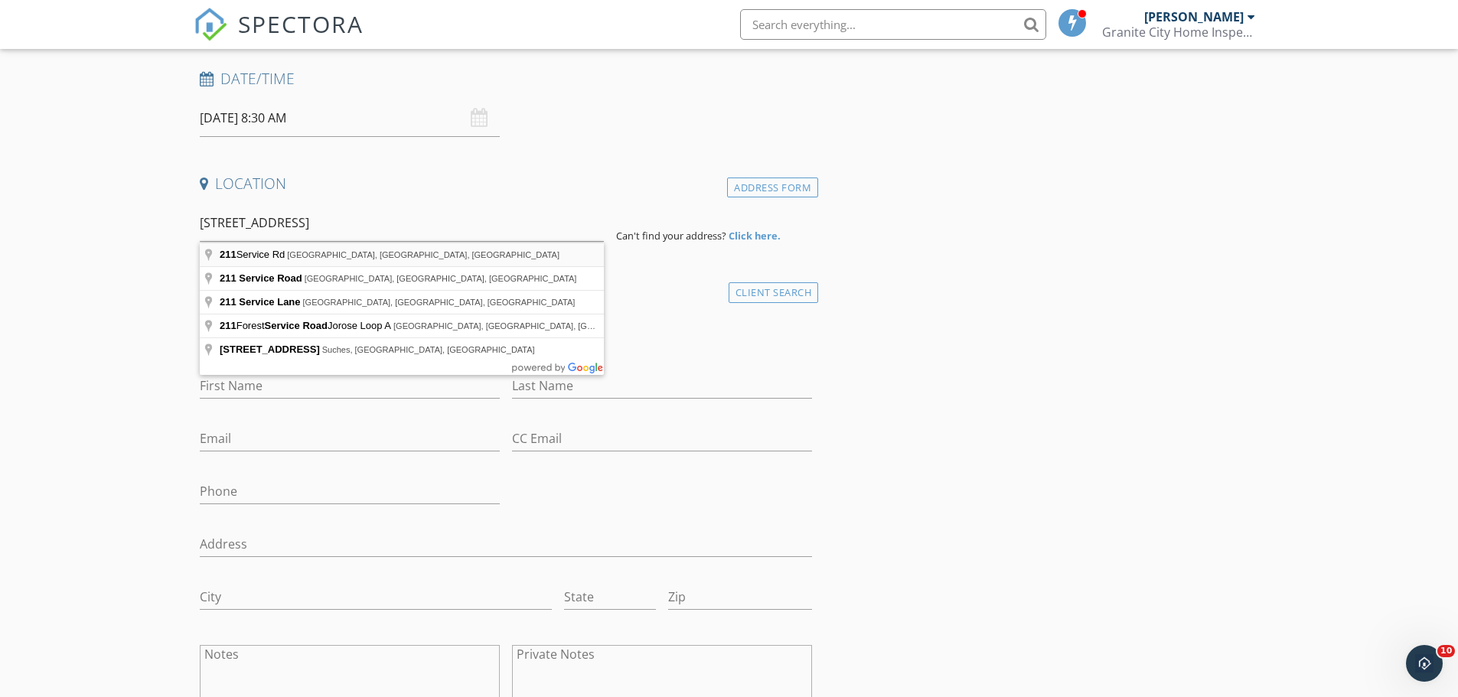
type input "211 Service Rd, Pilot Mountain, NC, USA"
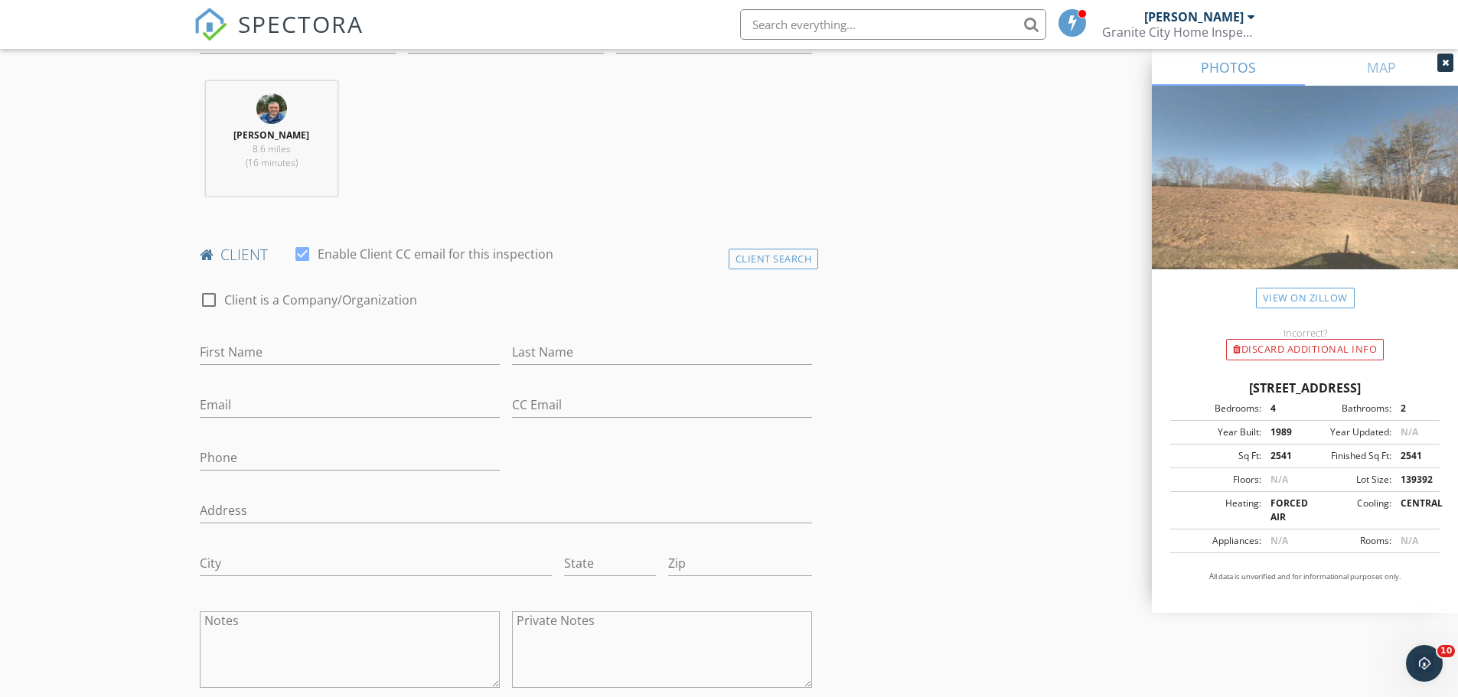
scroll to position [612, 0]
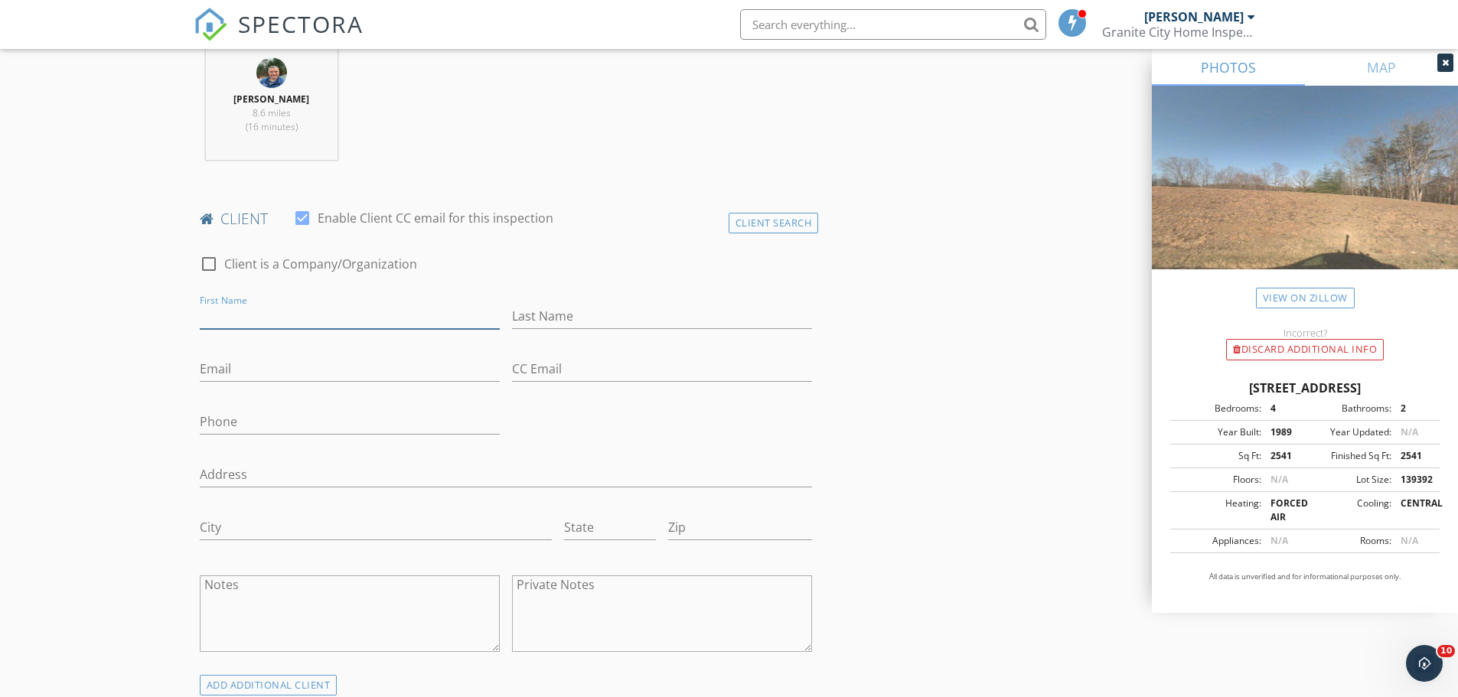
click at [233, 313] on input "First Name" at bounding box center [350, 316] width 300 height 25
type input "[PERSON_NAME]"
click at [545, 316] on input "Last Name" at bounding box center [662, 316] width 300 height 25
type input "Lane"
click at [237, 422] on input "Phone" at bounding box center [350, 422] width 300 height 25
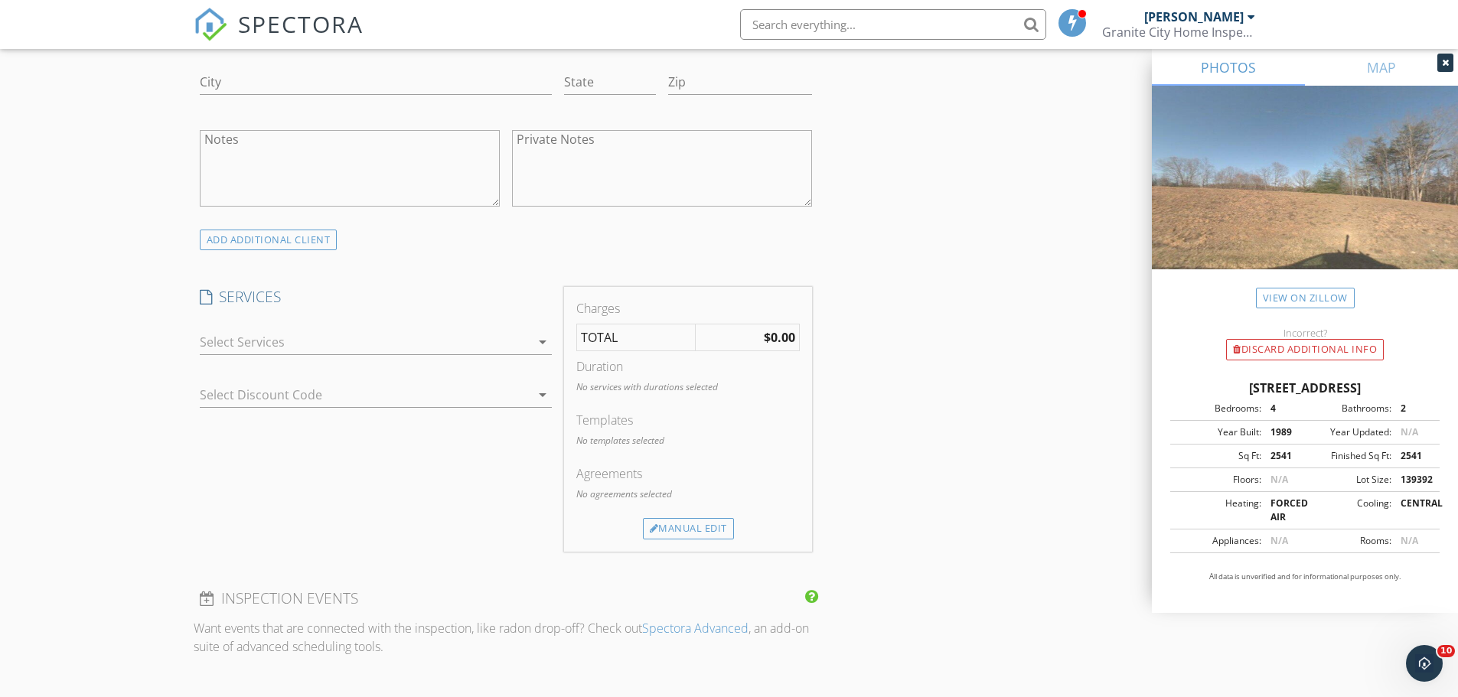
scroll to position [1072, 0]
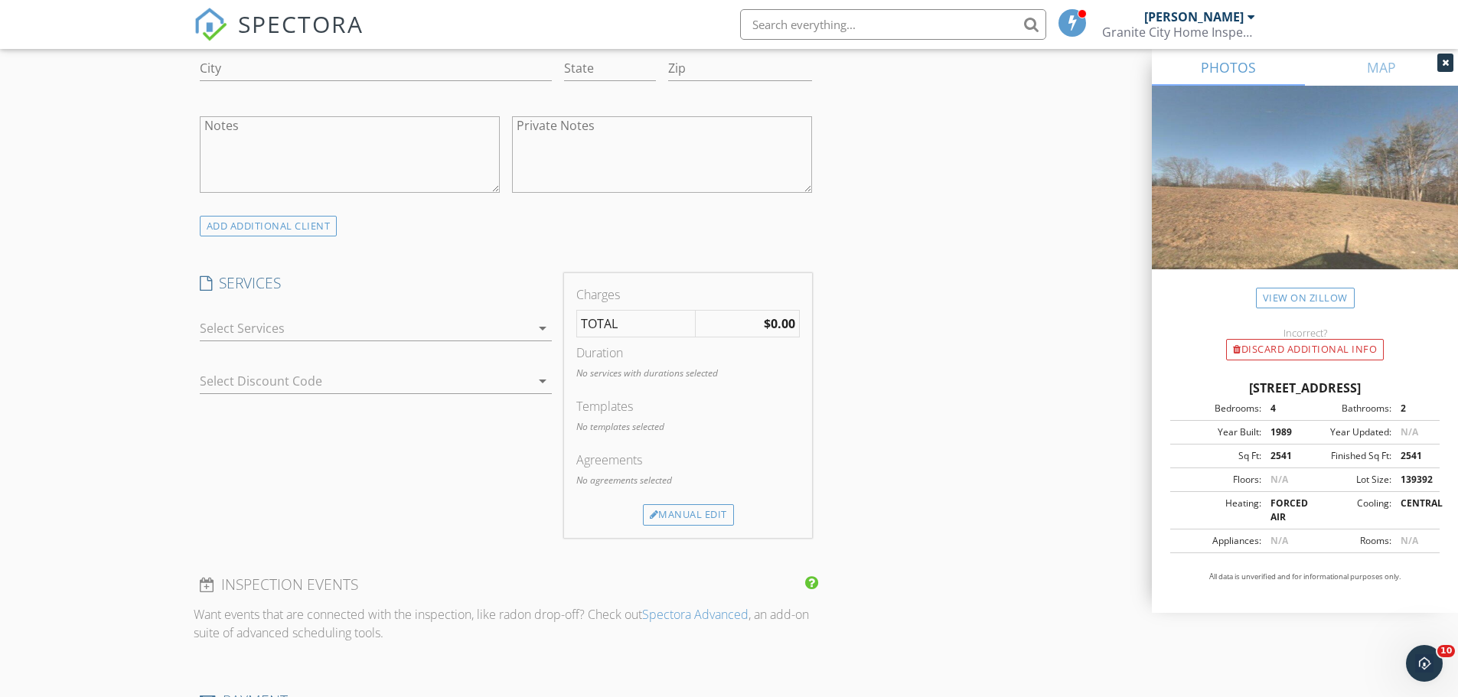
type input "[PHONE_NUMBER]"
click at [527, 325] on div at bounding box center [365, 328] width 331 height 24
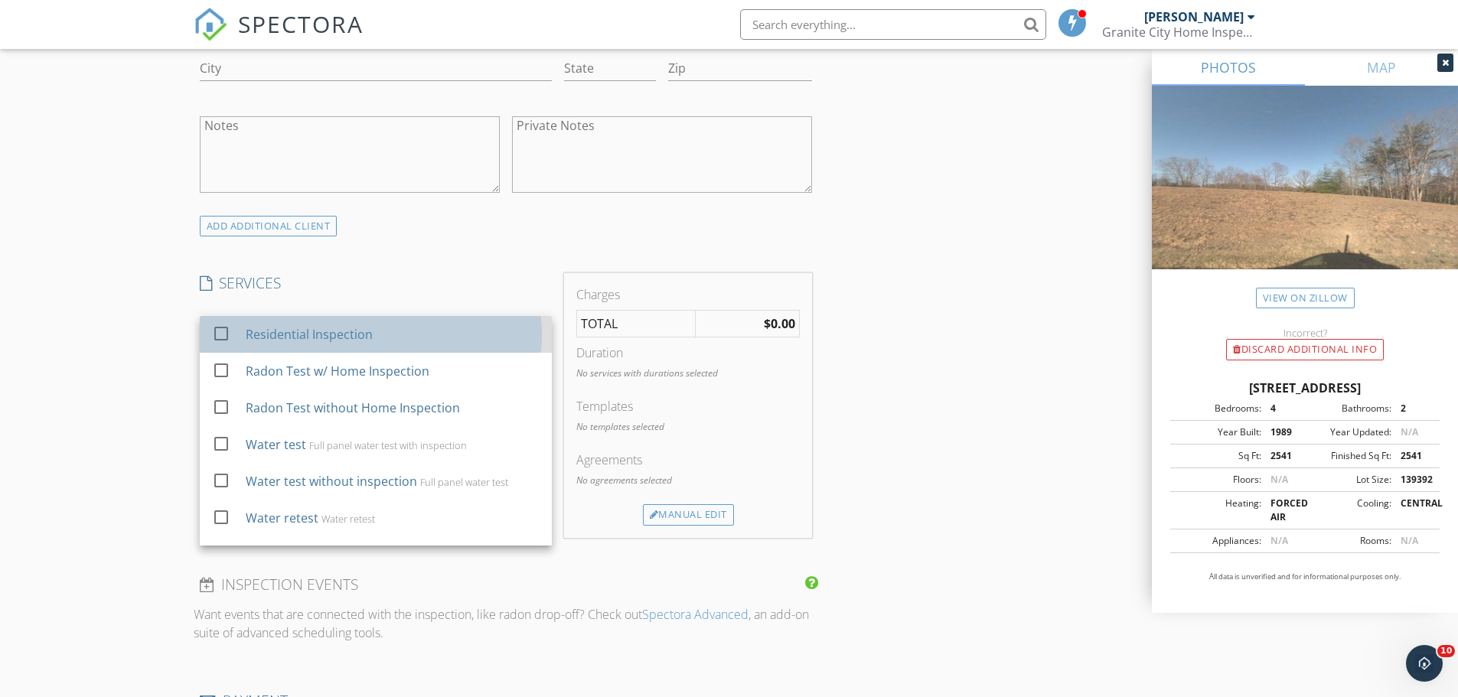
click at [235, 334] on div "check_box_outline_blank" at bounding box center [224, 334] width 24 height 18
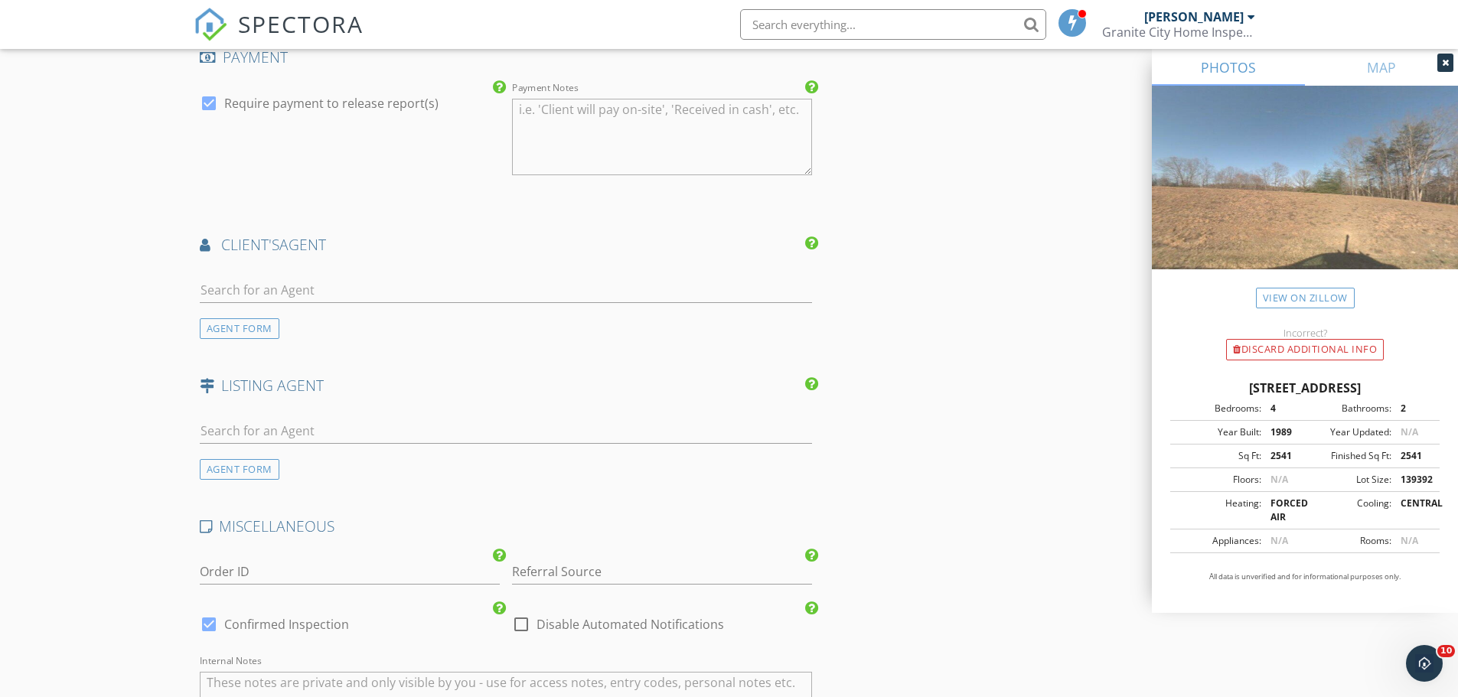
scroll to position [1761, 0]
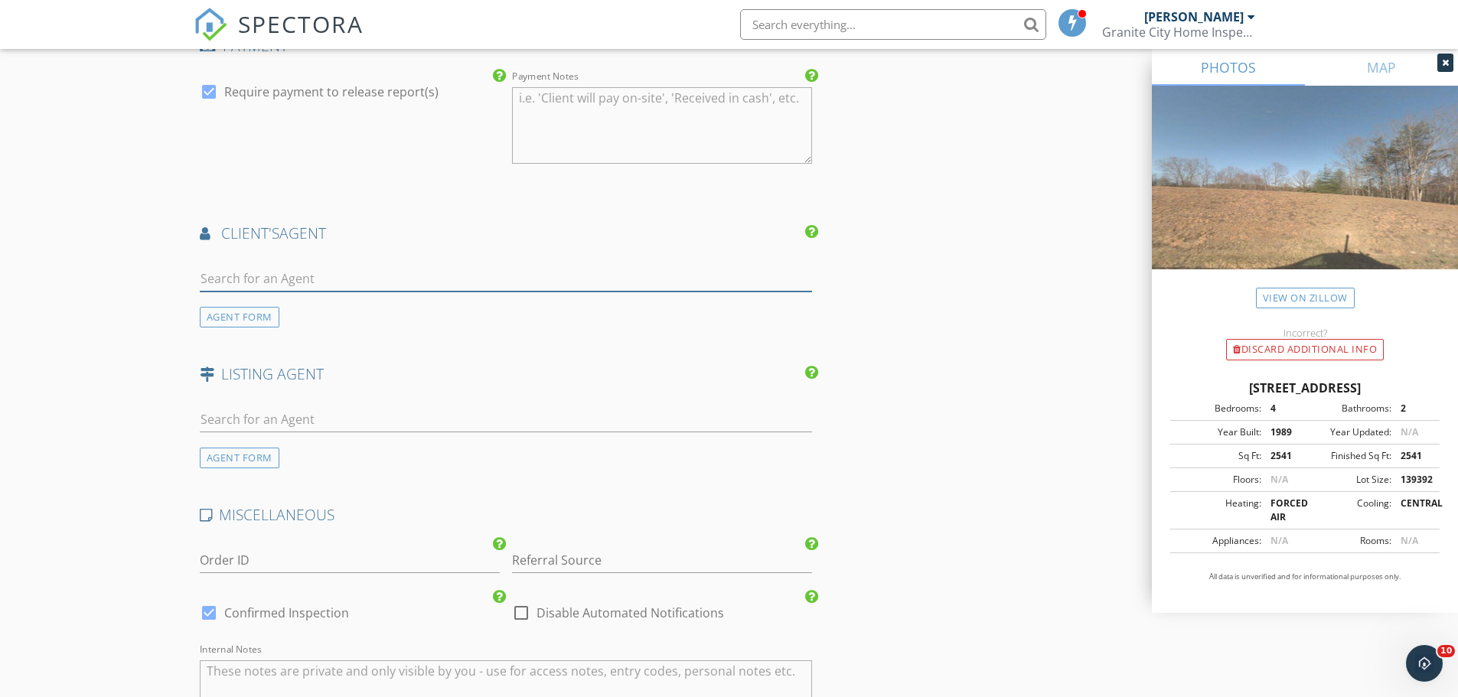
click at [256, 276] on input "text" at bounding box center [506, 278] width 613 height 25
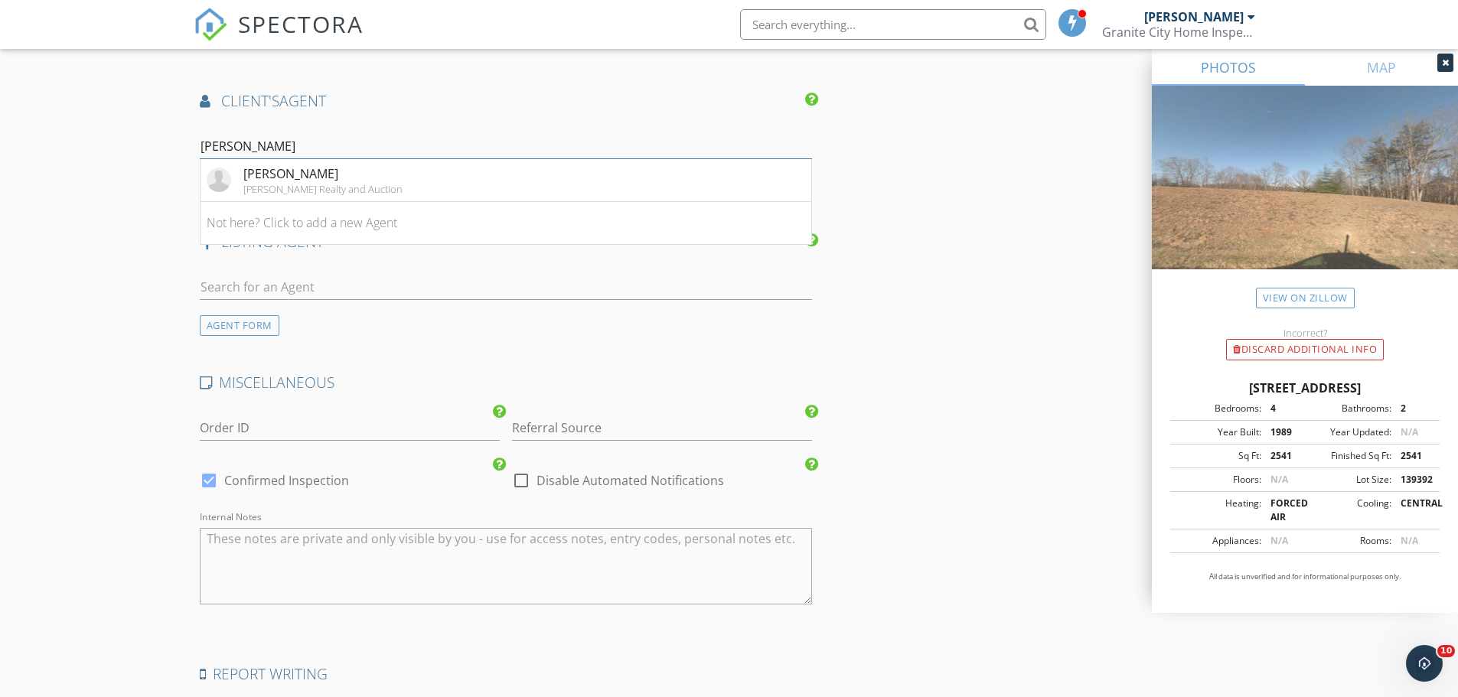
scroll to position [1914, 0]
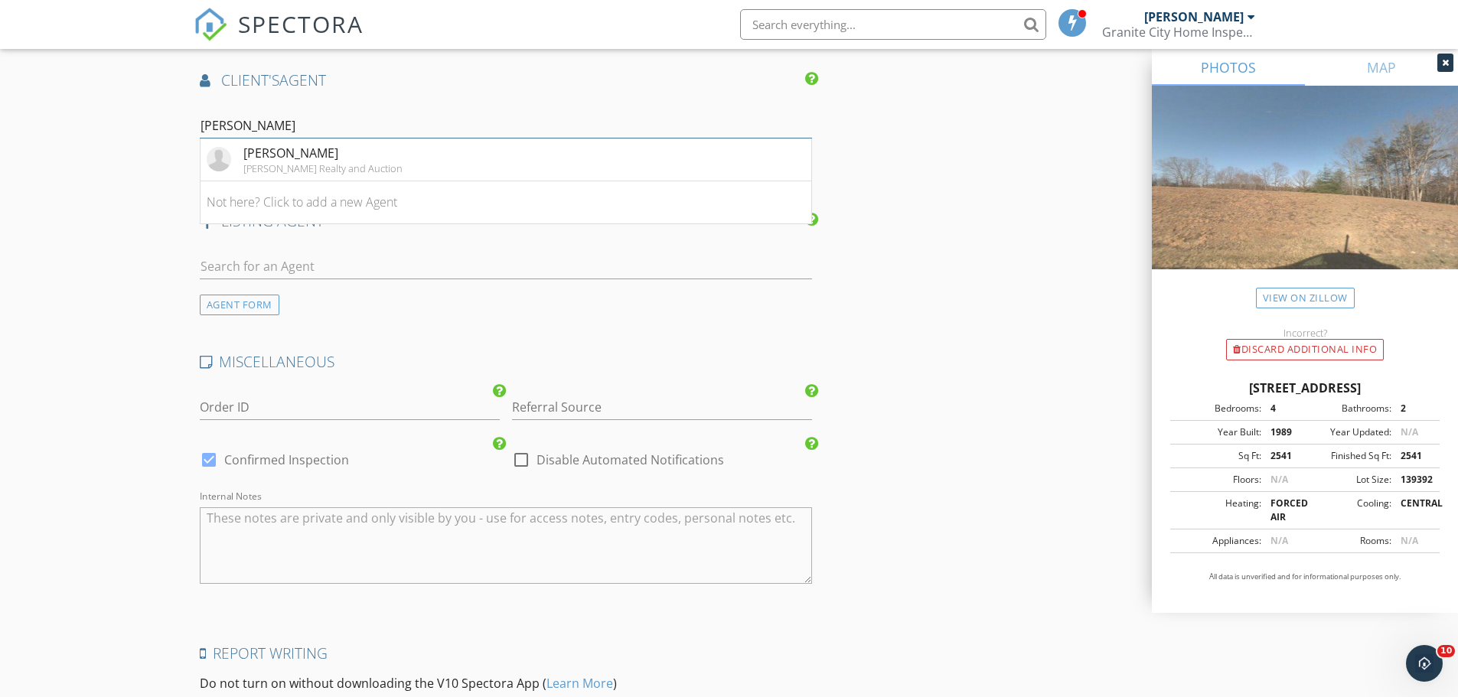
type input "[PERSON_NAME]"
click at [331, 162] on div "Rogers Realty and Auction" at bounding box center [322, 168] width 159 height 12
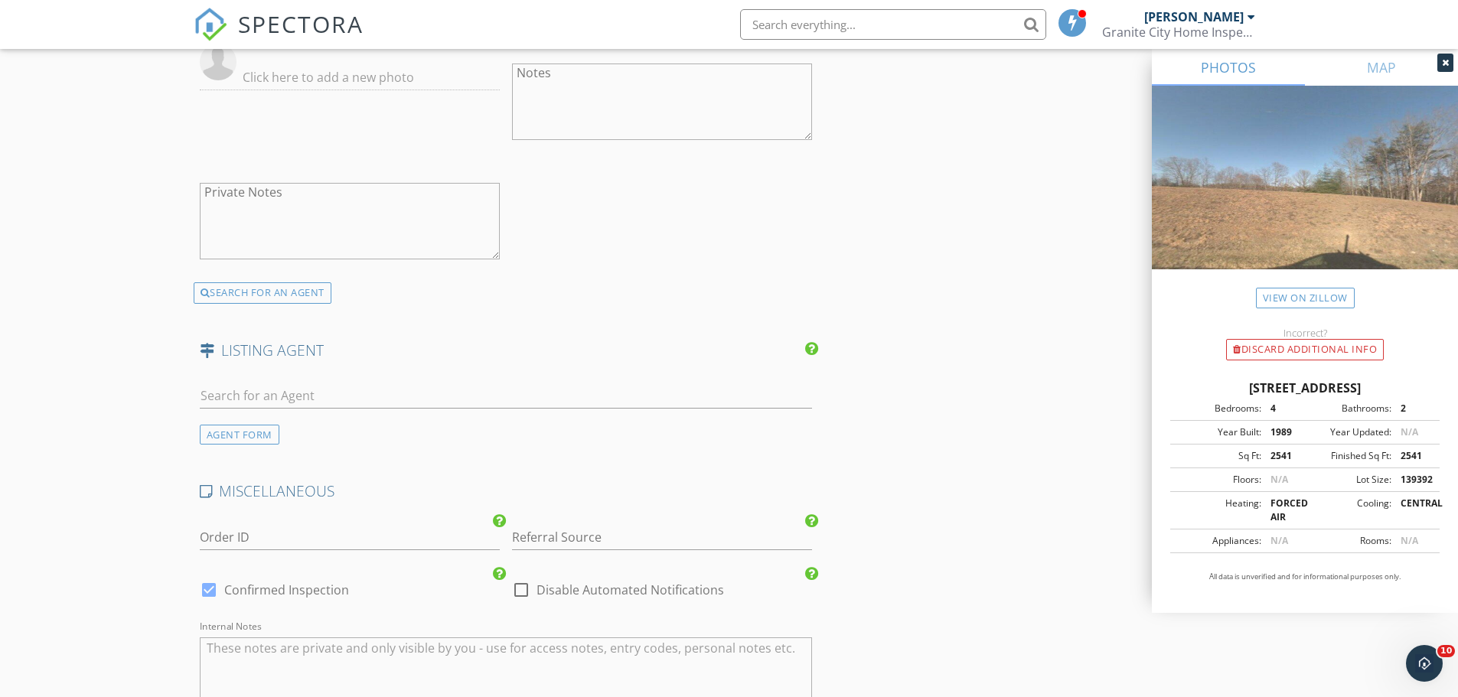
scroll to position [2554, 0]
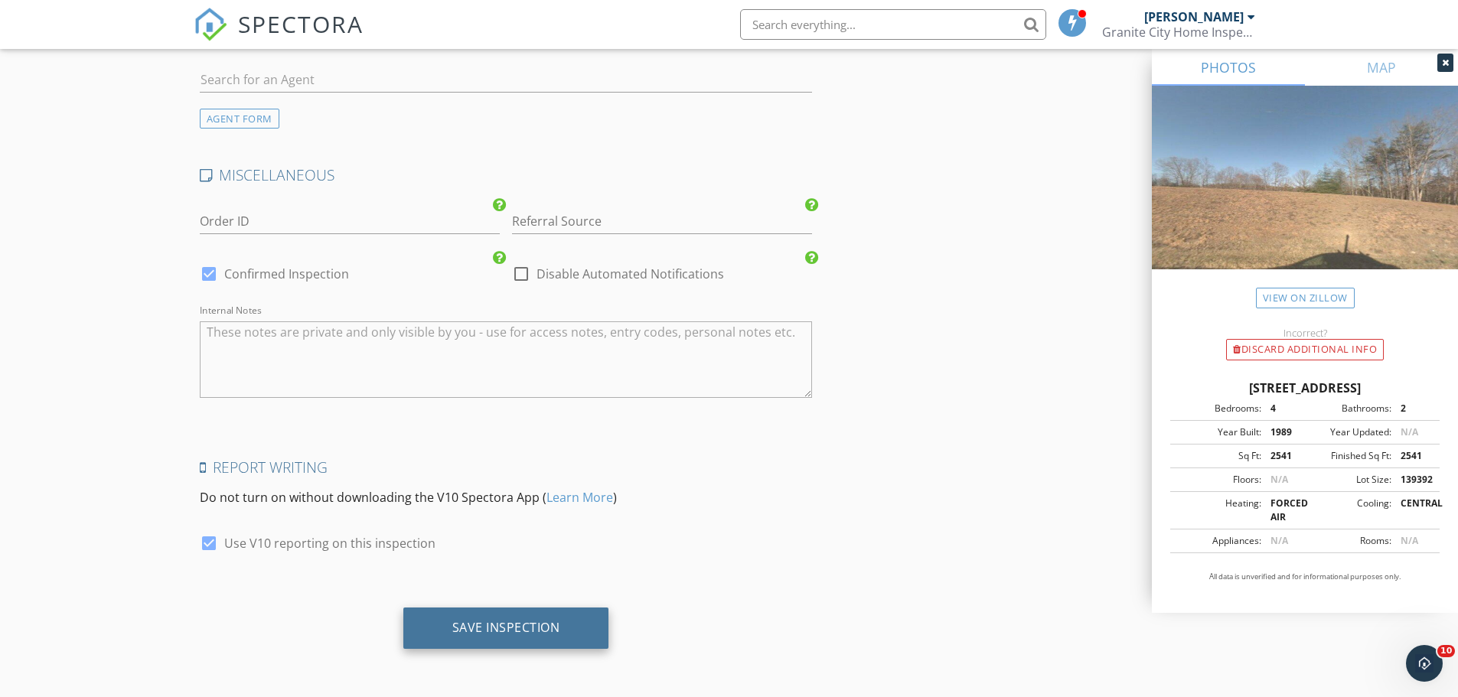
click at [532, 628] on div "Save Inspection" at bounding box center [506, 627] width 108 height 15
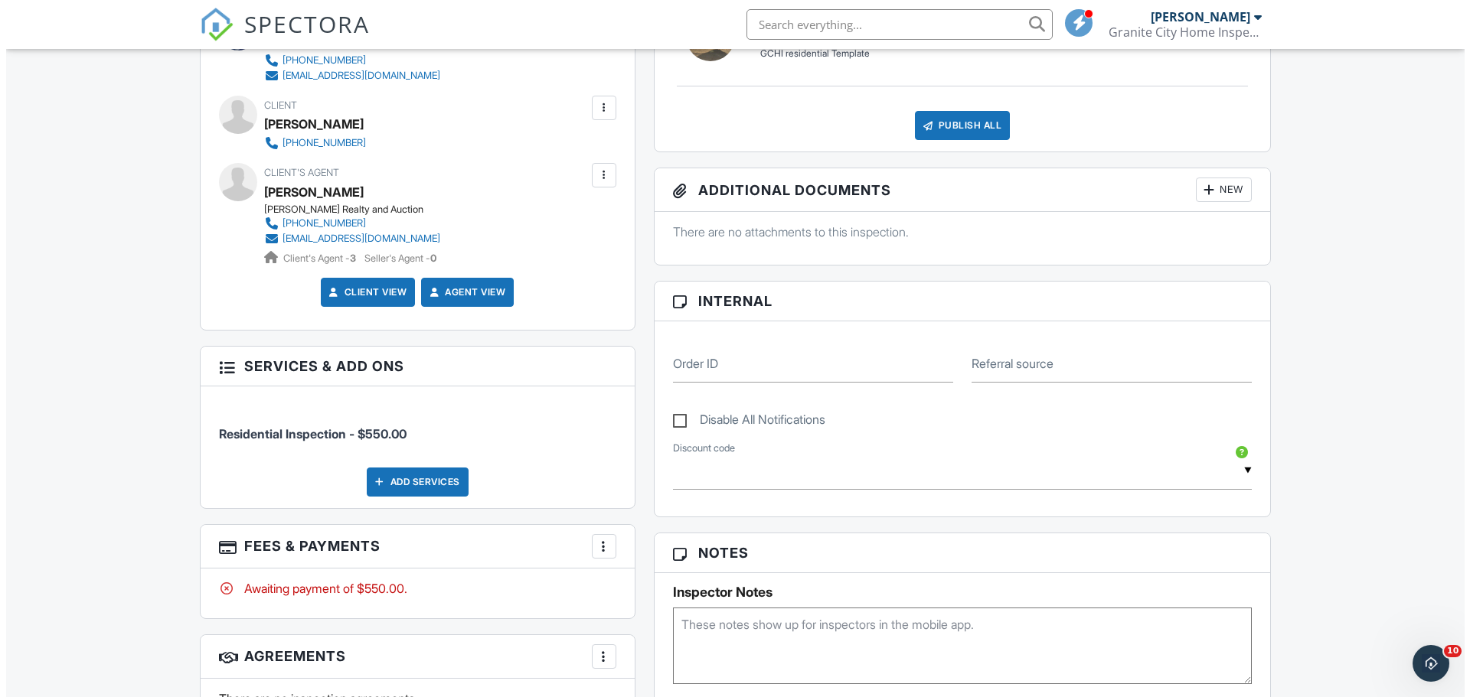
scroll to position [459, 0]
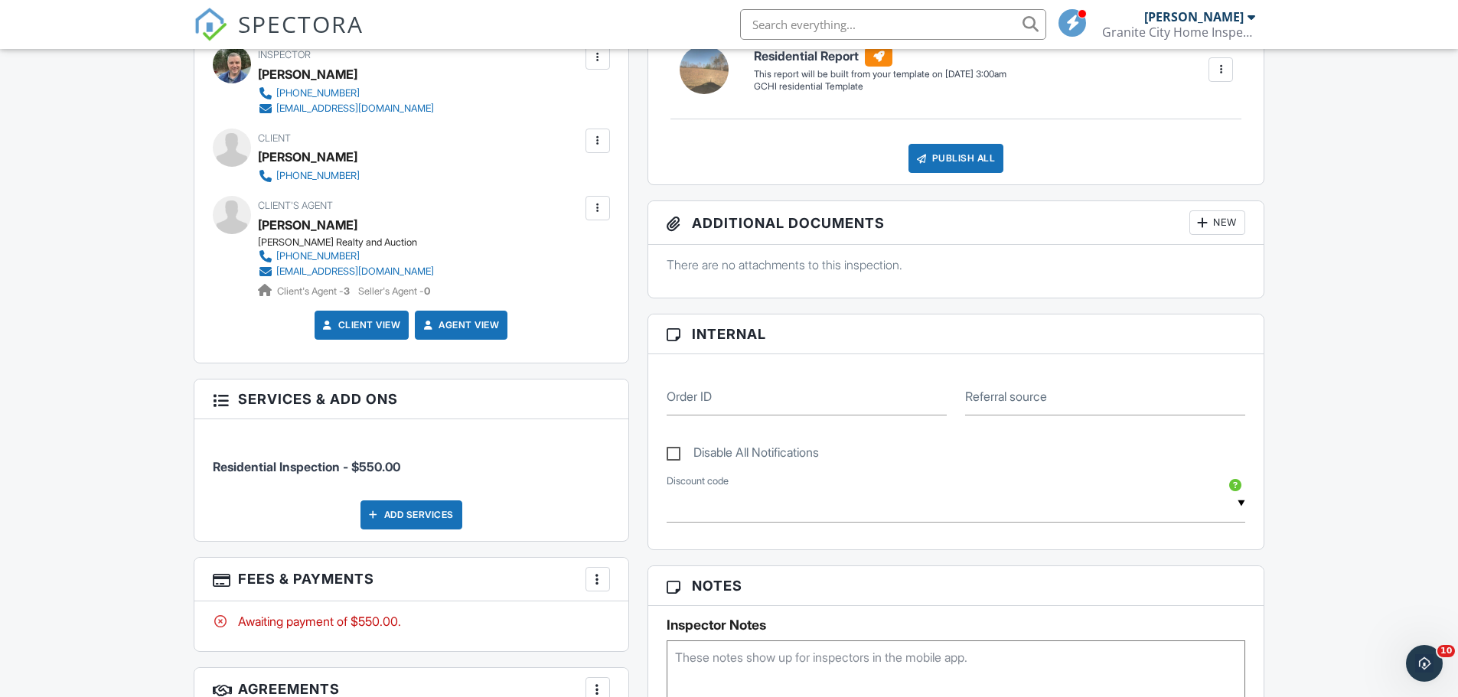
click at [591, 205] on div at bounding box center [597, 208] width 15 height 15
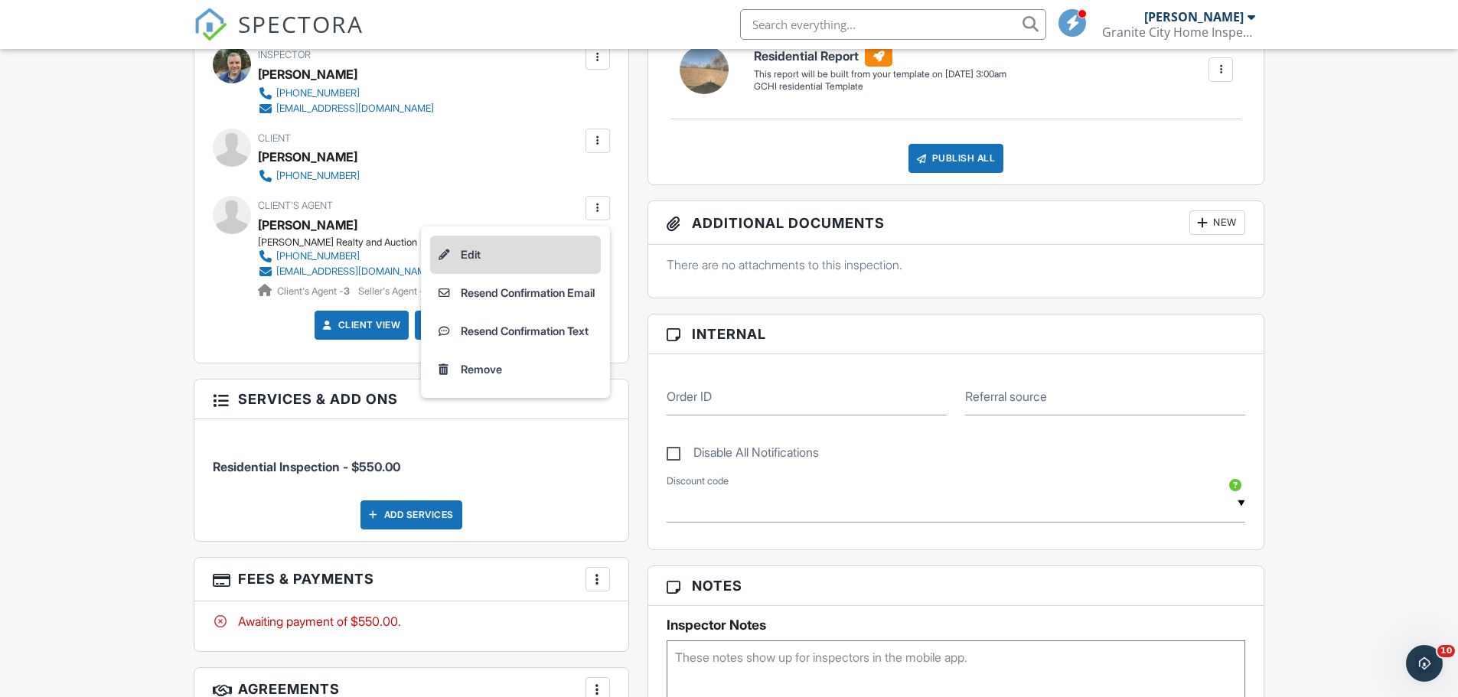
click at [535, 253] on li "Edit" at bounding box center [515, 255] width 171 height 38
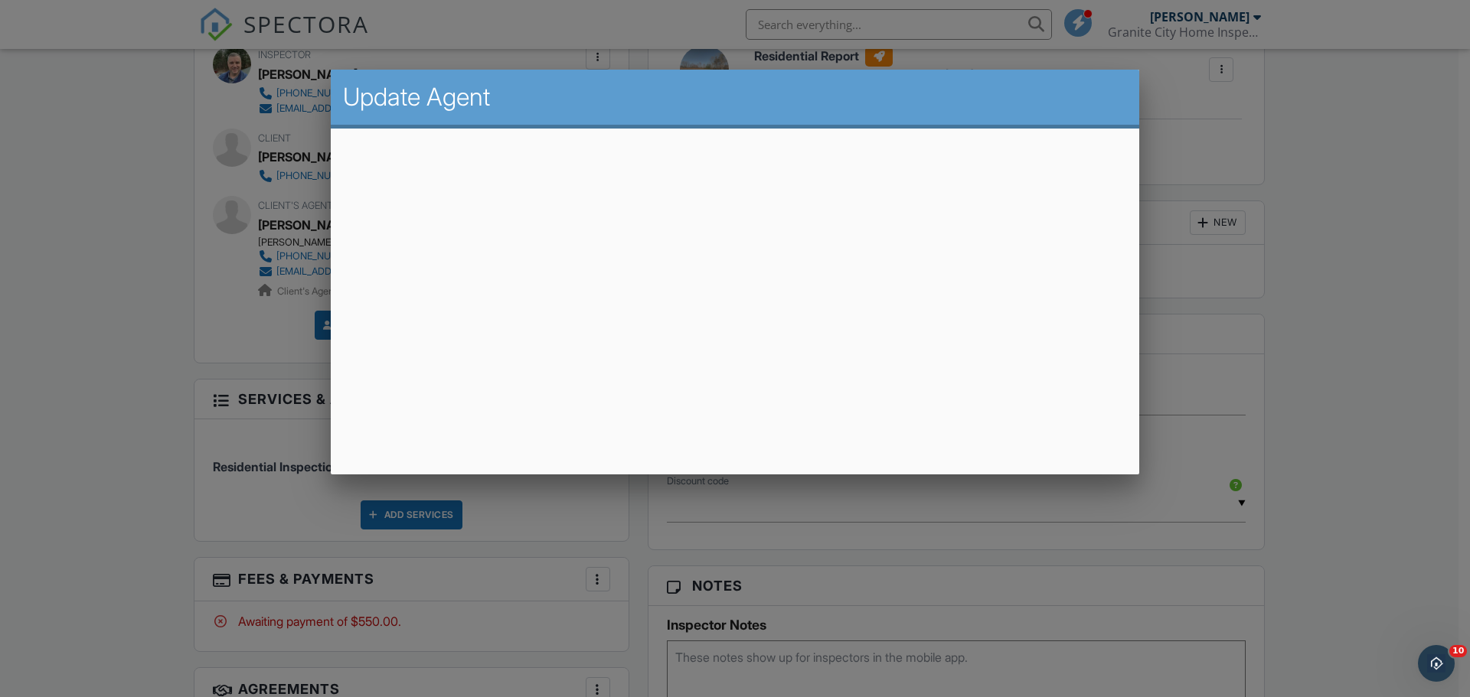
click at [38, 250] on div at bounding box center [735, 359] width 1470 height 872
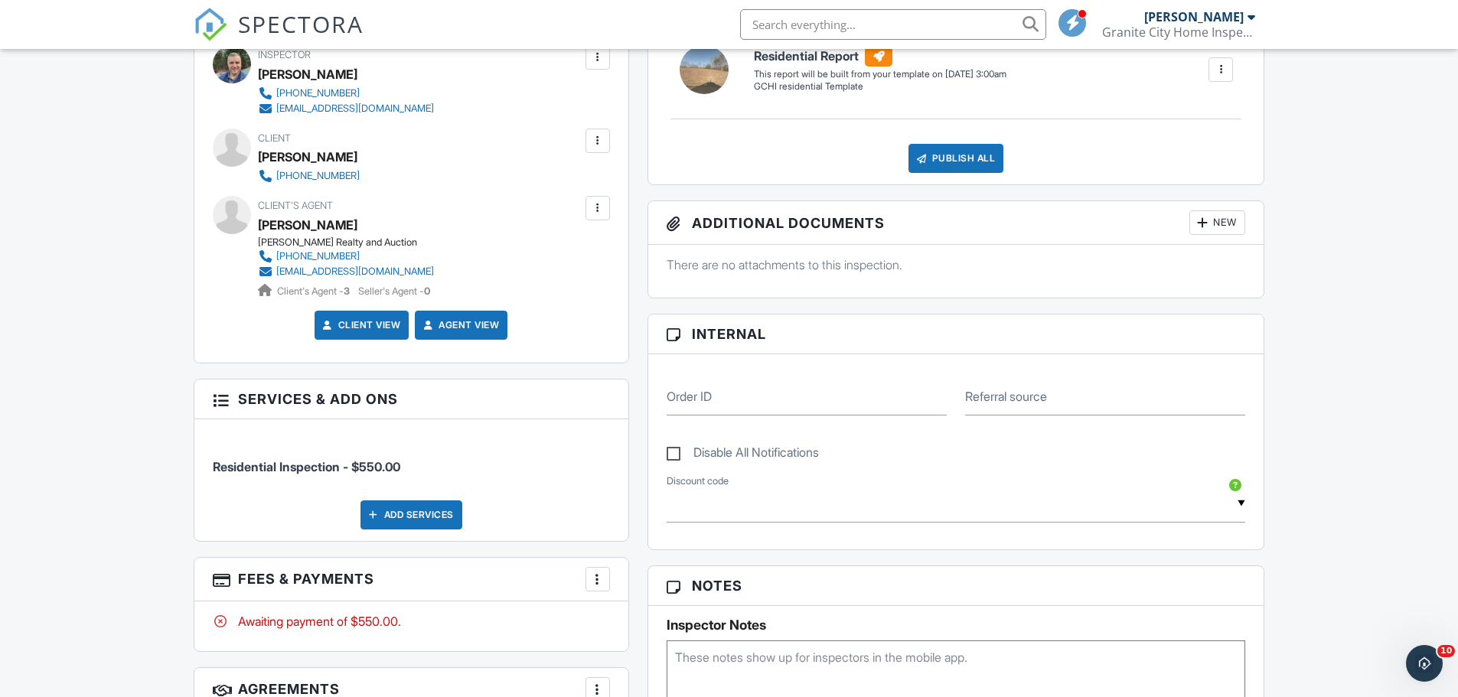
click at [601, 207] on div at bounding box center [597, 208] width 15 height 15
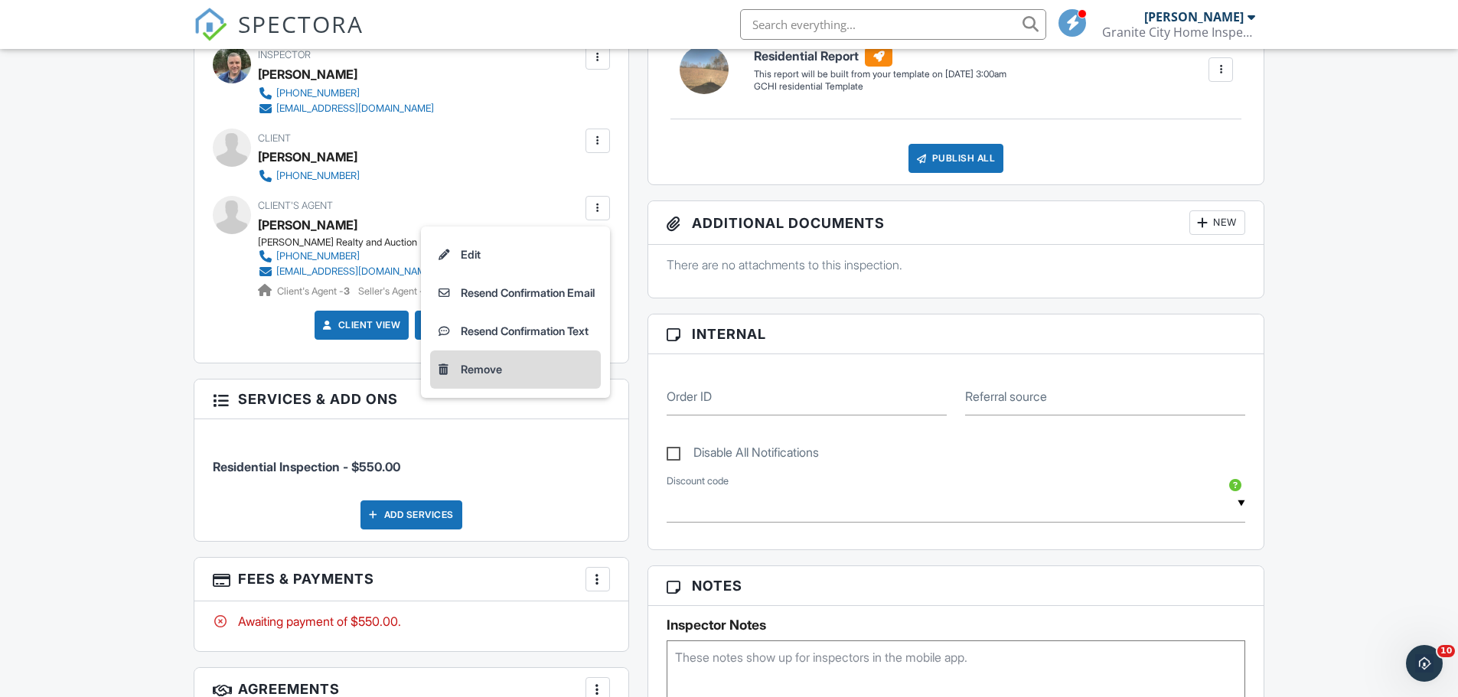
click at [455, 368] on li "Remove" at bounding box center [515, 370] width 171 height 38
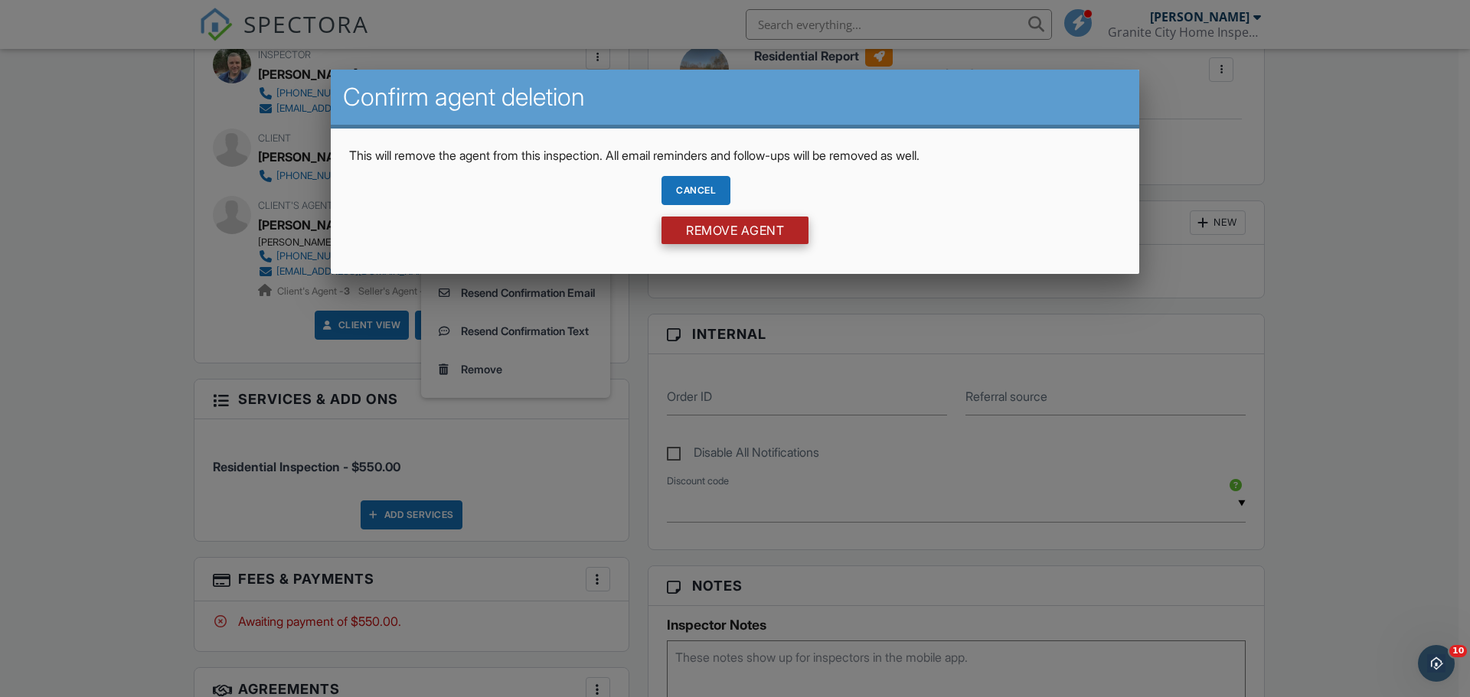
click at [752, 229] on input "Remove Agent" at bounding box center [734, 231] width 147 height 28
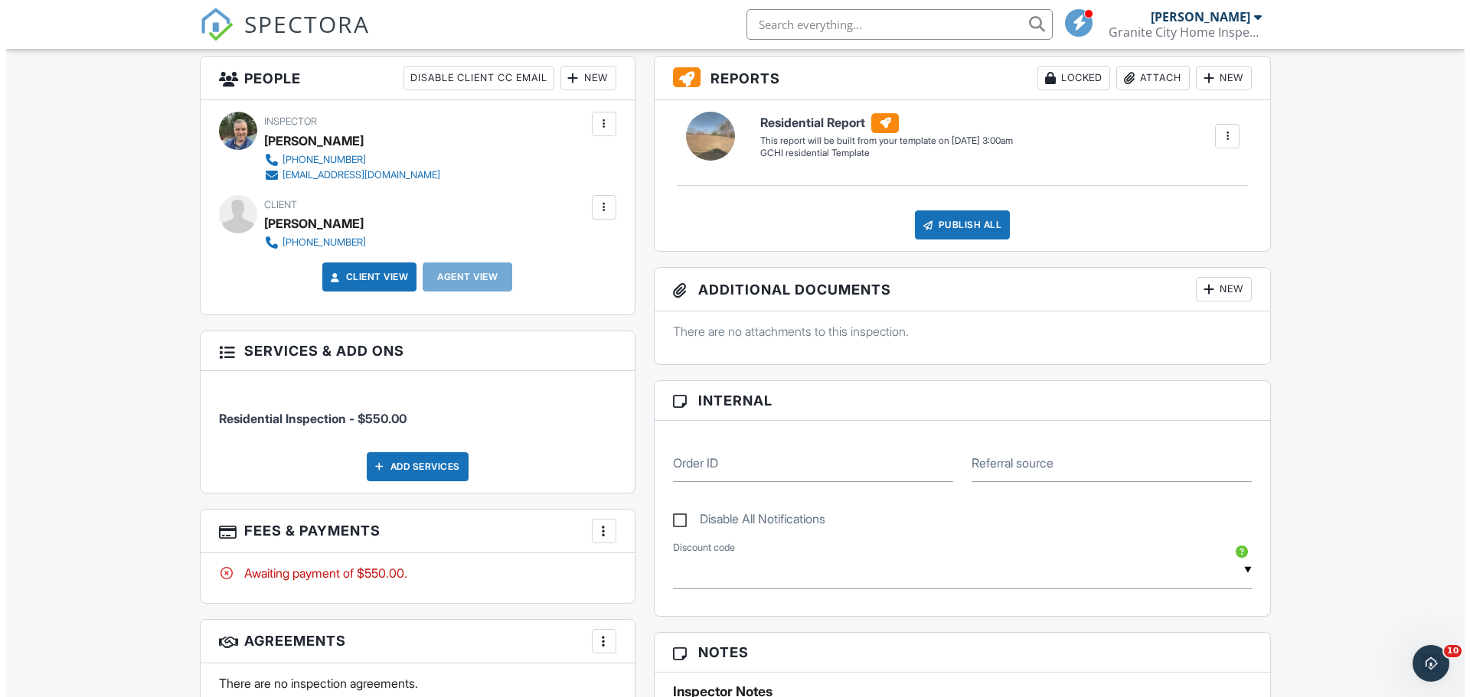
scroll to position [383, 0]
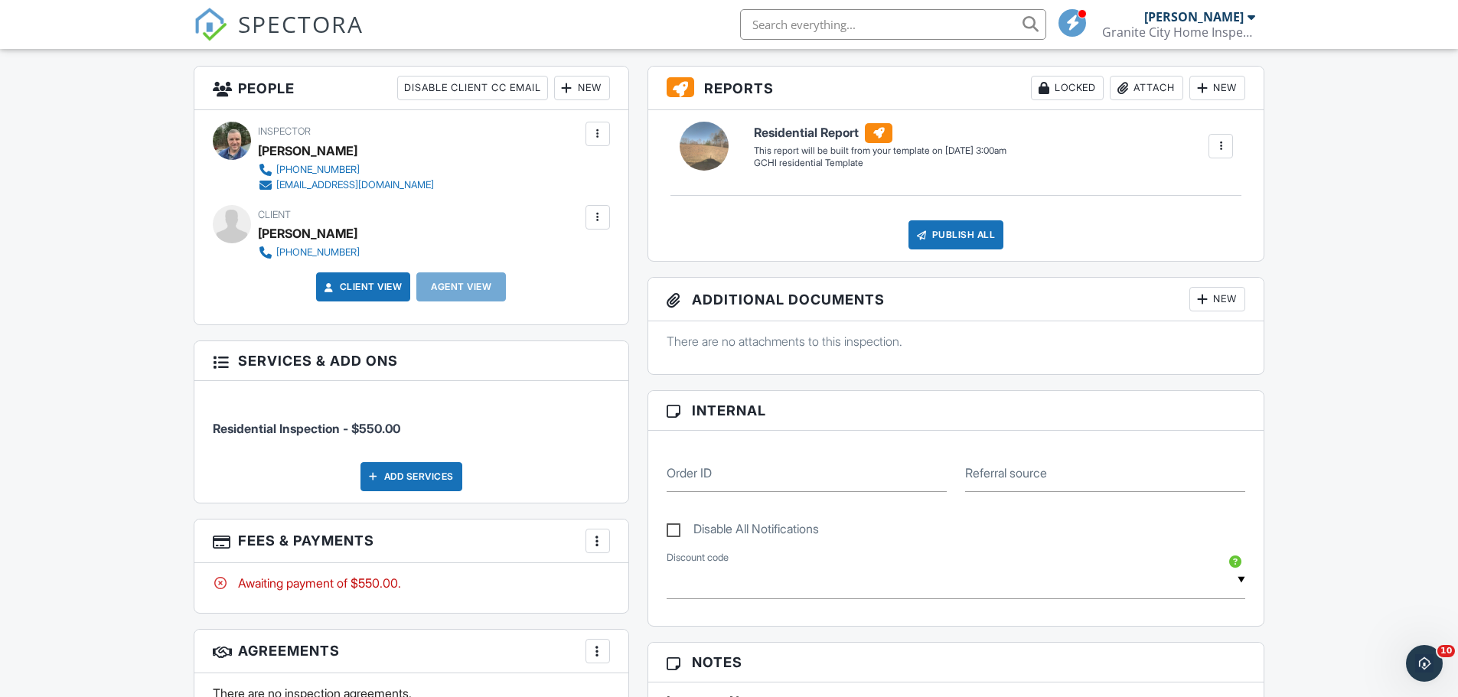
click at [589, 86] on div "New" at bounding box center [582, 88] width 56 height 24
click at [629, 171] on li "Client's Agent" at bounding box center [637, 173] width 151 height 38
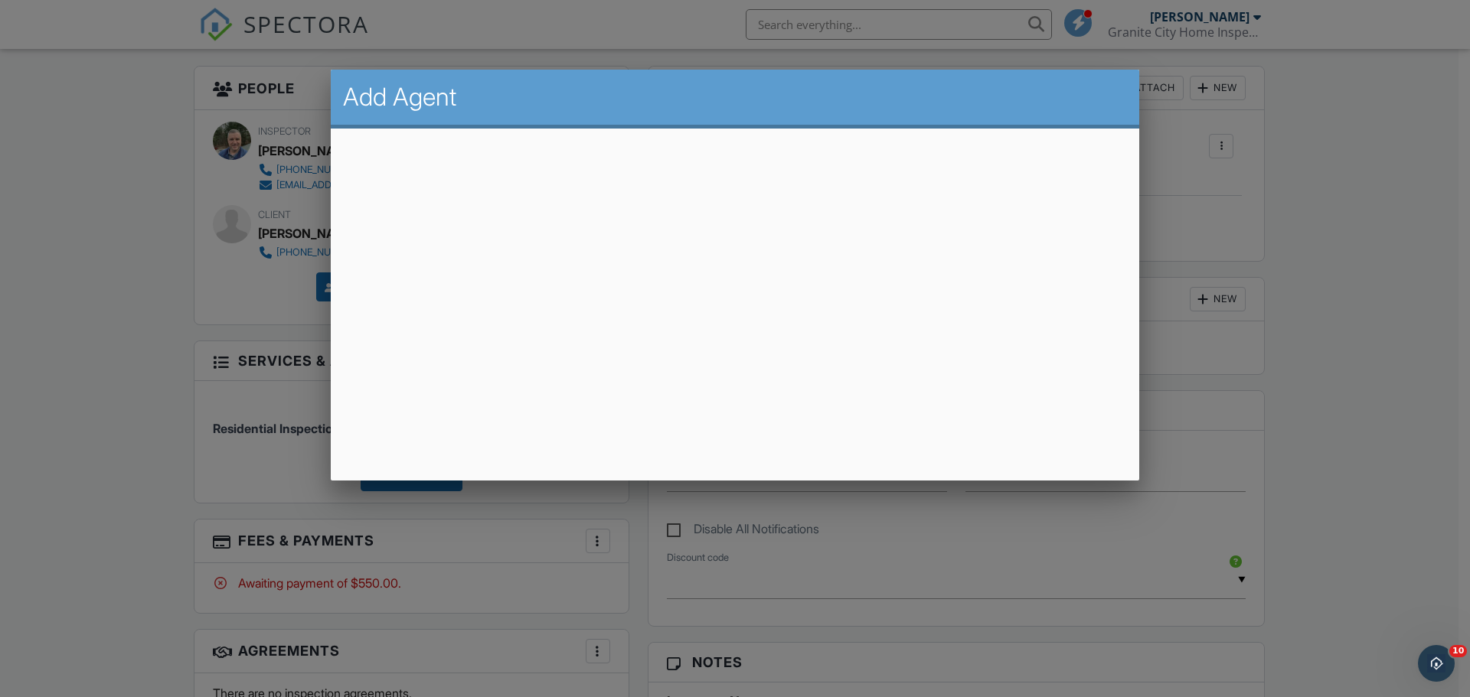
click at [73, 319] on div at bounding box center [735, 359] width 1470 height 872
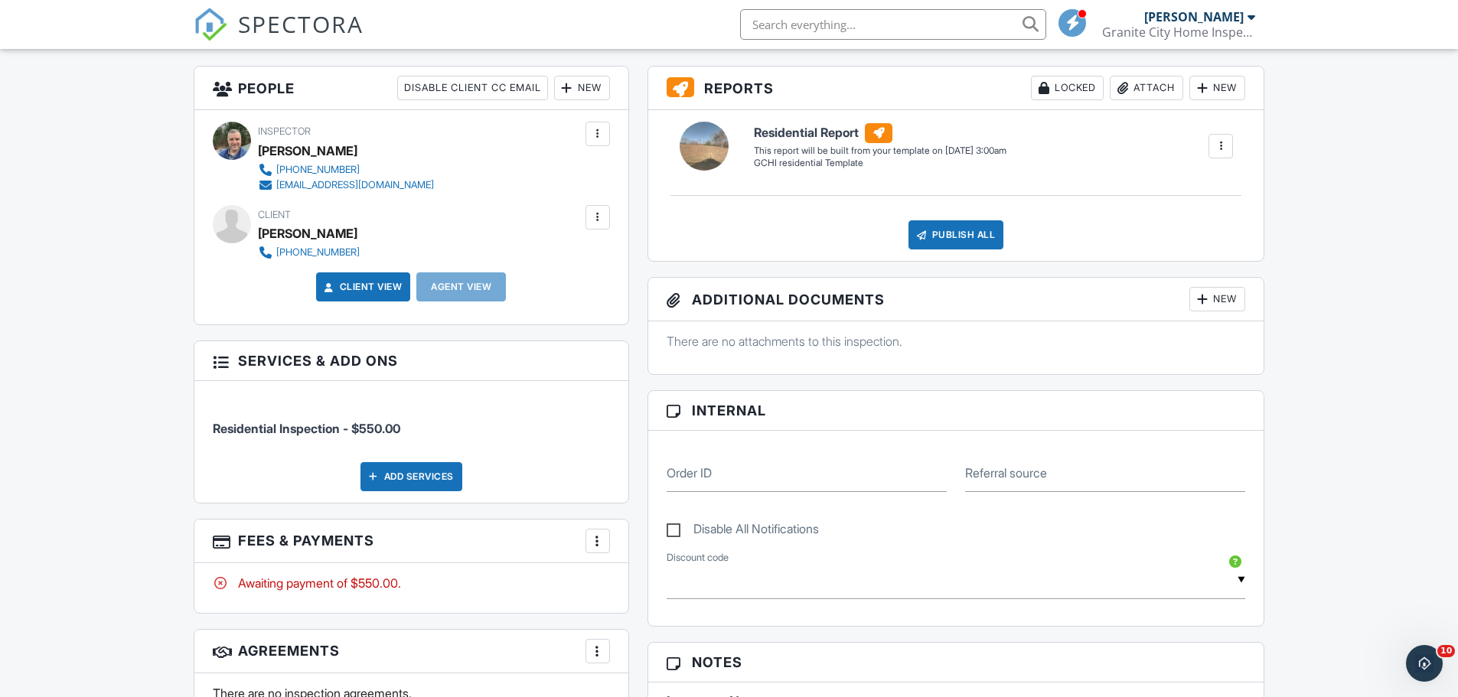
click at [583, 88] on div "New" at bounding box center [582, 88] width 56 height 24
click at [615, 171] on li "Client's Agent" at bounding box center [637, 173] width 151 height 38
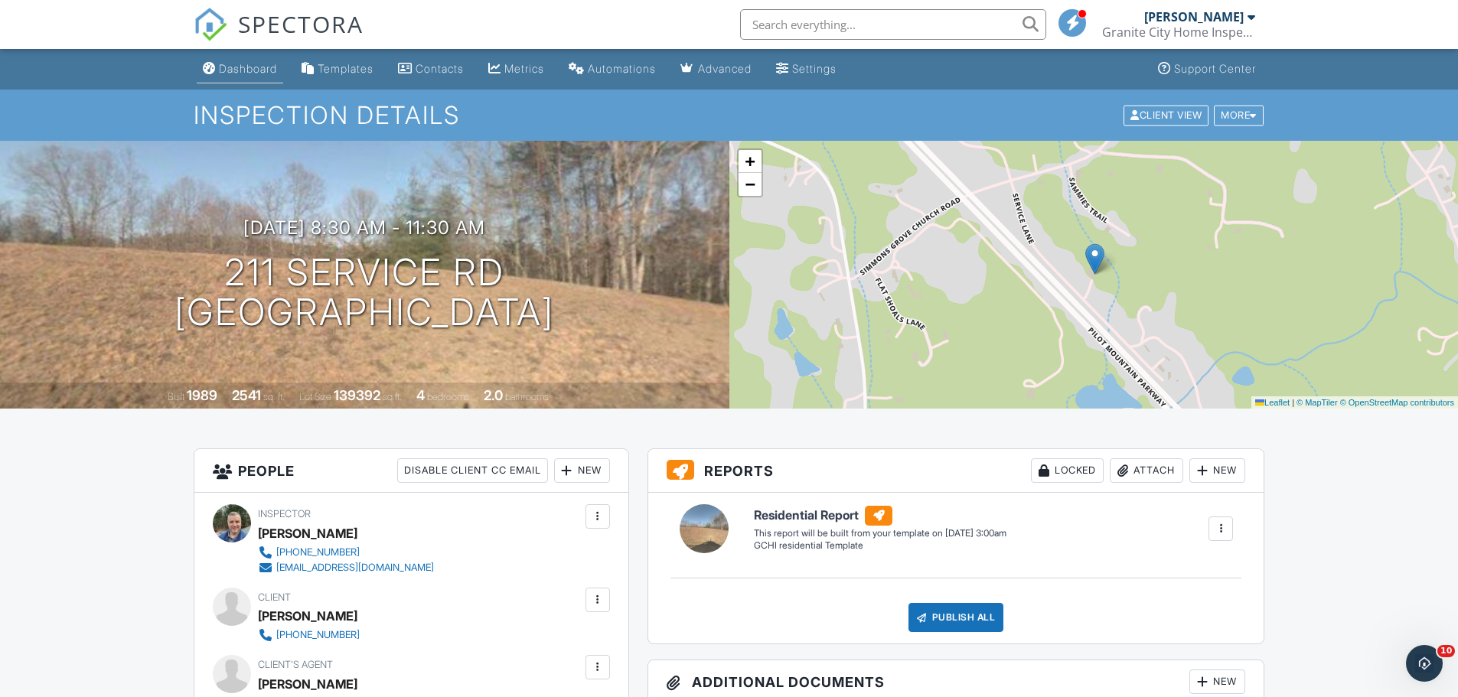
click at [259, 65] on div "Dashboard" at bounding box center [248, 68] width 58 height 13
